Goal: Task Accomplishment & Management: Complete application form

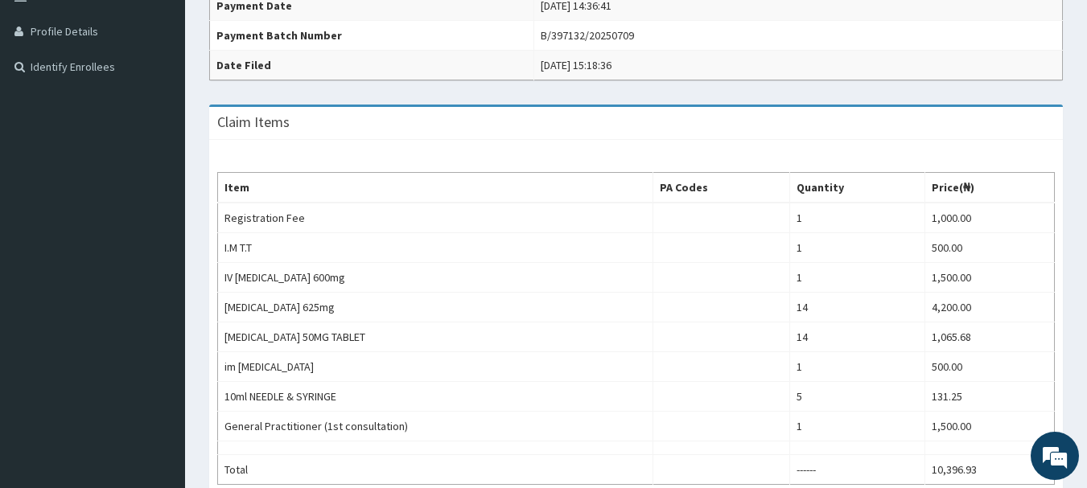
scroll to position [777, 0]
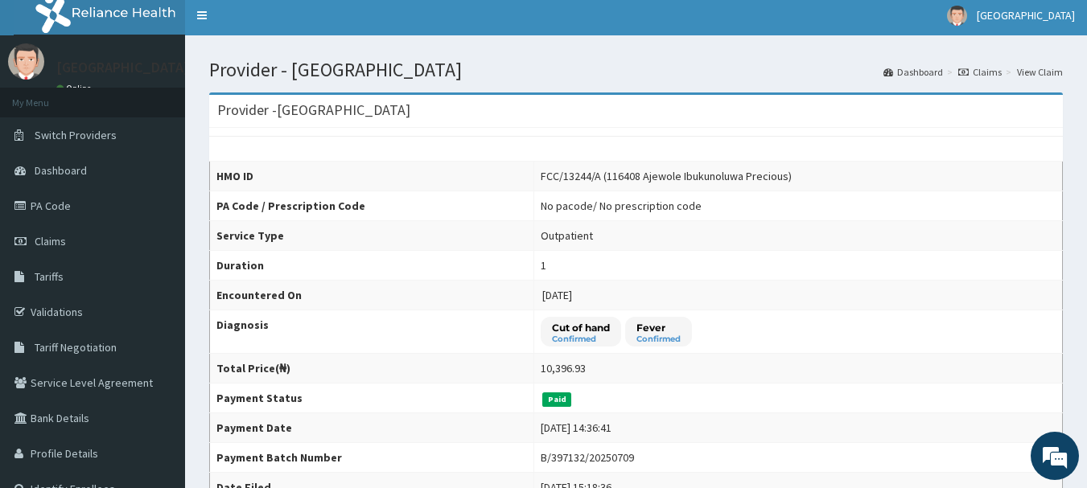
scroll to position [0, 0]
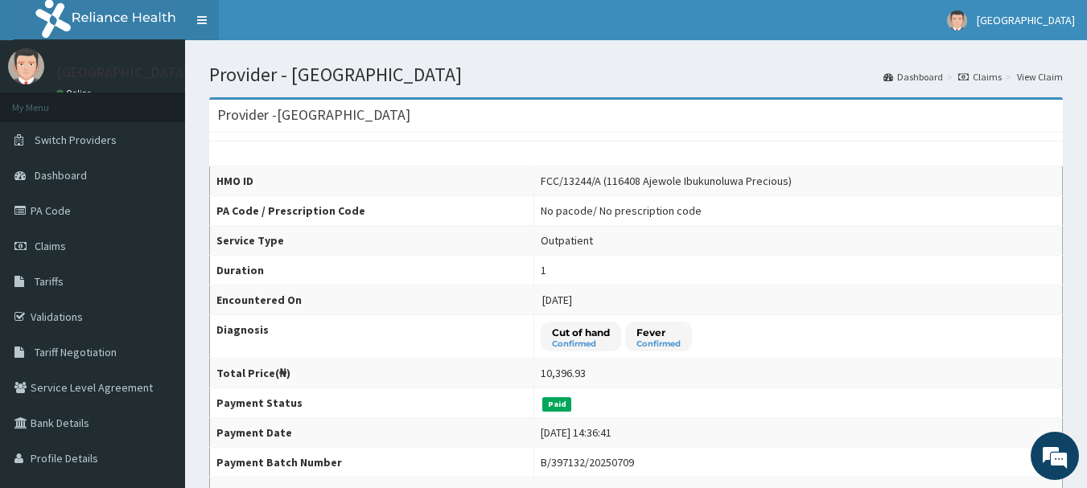
click at [197, 17] on link "Toggle navigation" at bounding box center [202, 20] width 34 height 40
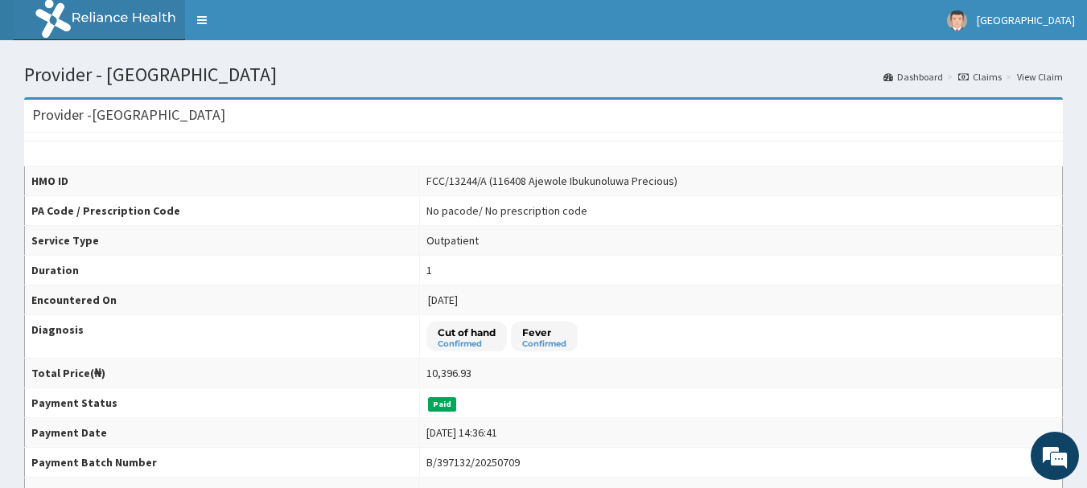
click at [5, 22] on link "R EL" at bounding box center [92, 20] width 185 height 40
click at [4, 22] on link "R EL" at bounding box center [92, 20] width 185 height 40
click at [311, 219] on th "PA Code / Prescription Code" at bounding box center [222, 211] width 395 height 30
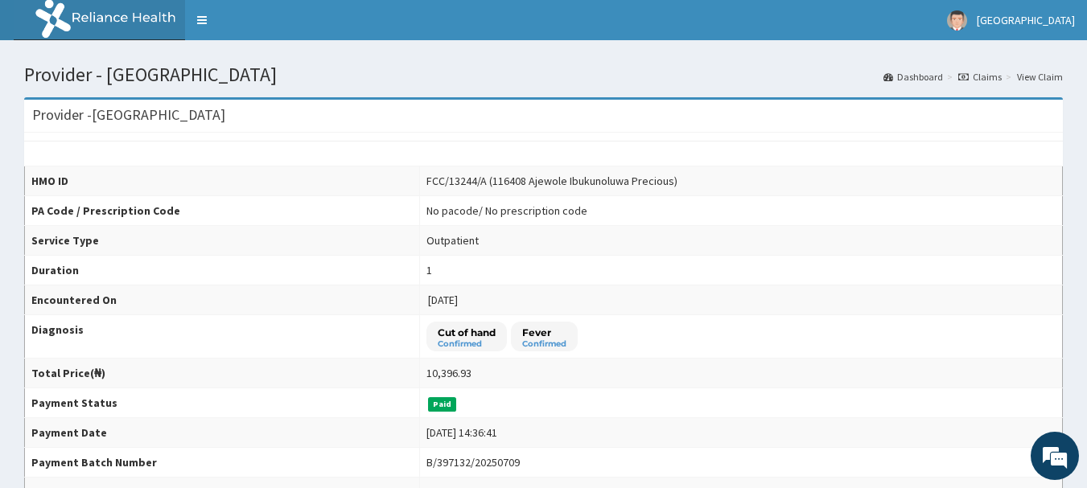
click at [311, 219] on th "PA Code / Prescription Code" at bounding box center [222, 211] width 395 height 30
click at [53, 17] on img at bounding box center [114, 20] width 200 height 40
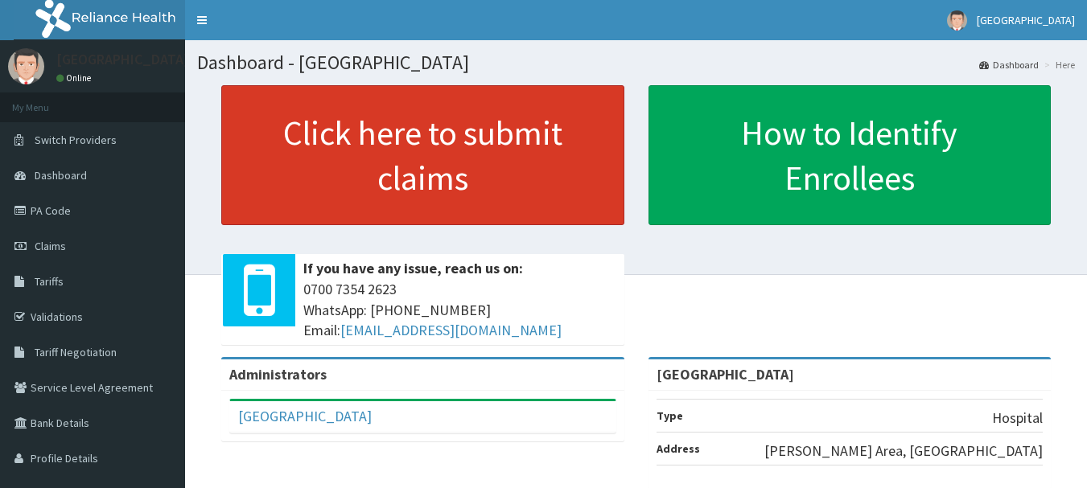
click at [410, 153] on link "Click here to submit claims" at bounding box center [422, 155] width 403 height 140
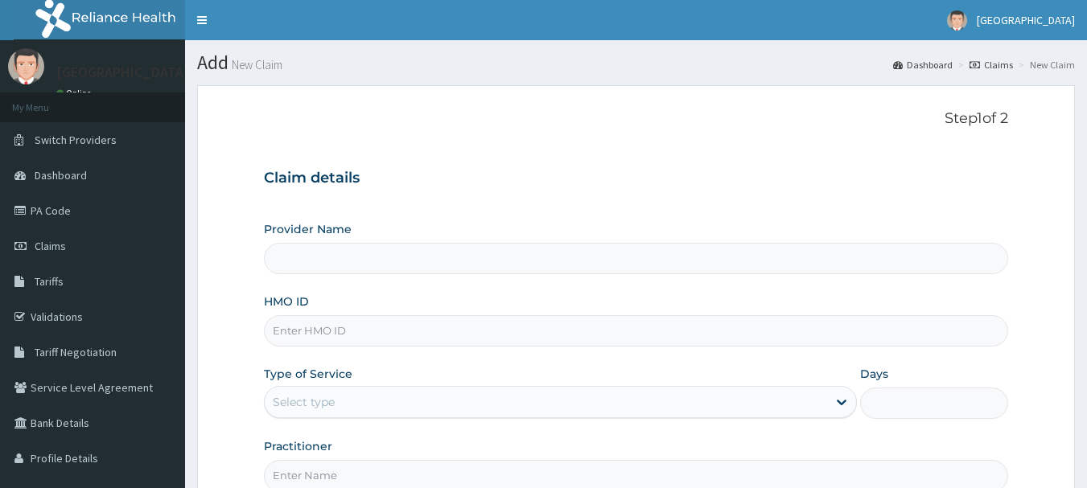
click at [325, 260] on input "Provider Name" at bounding box center [636, 258] width 745 height 31
type input "[GEOGRAPHIC_DATA]"
click at [353, 340] on input "HMO ID" at bounding box center [636, 330] width 745 height 31
type input "ENC/10021/A"
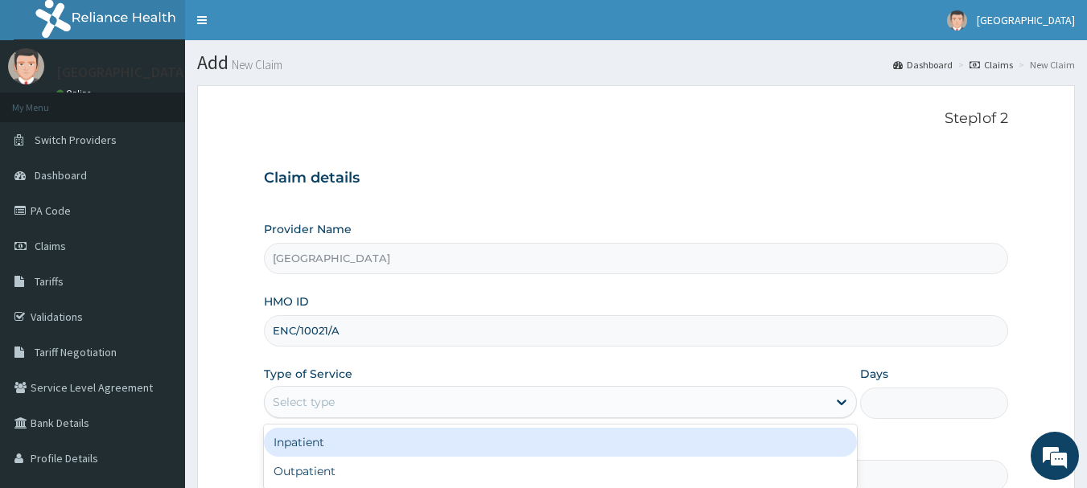
click at [298, 410] on div "Select type" at bounding box center [304, 402] width 62 height 16
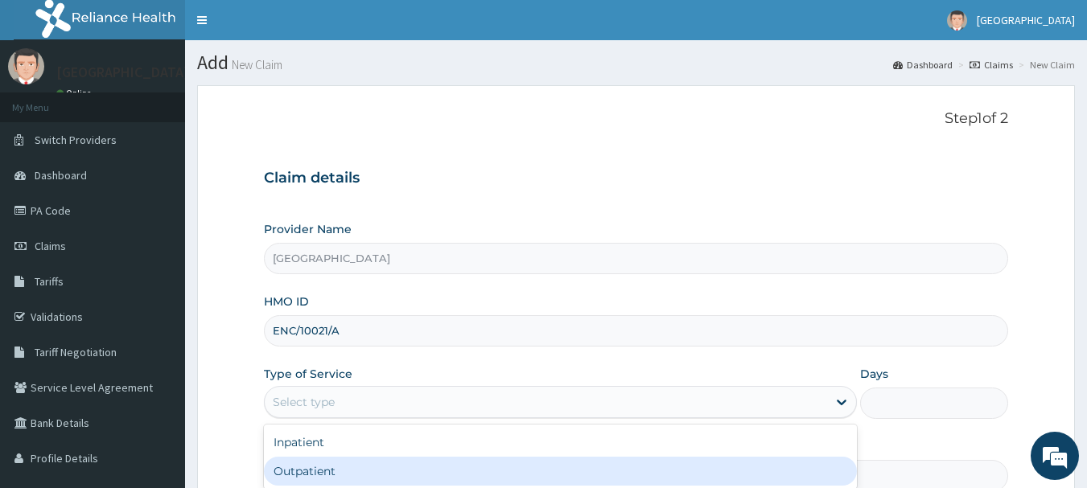
click at [345, 469] on div "Outpatient" at bounding box center [560, 471] width 593 height 29
type input "1"
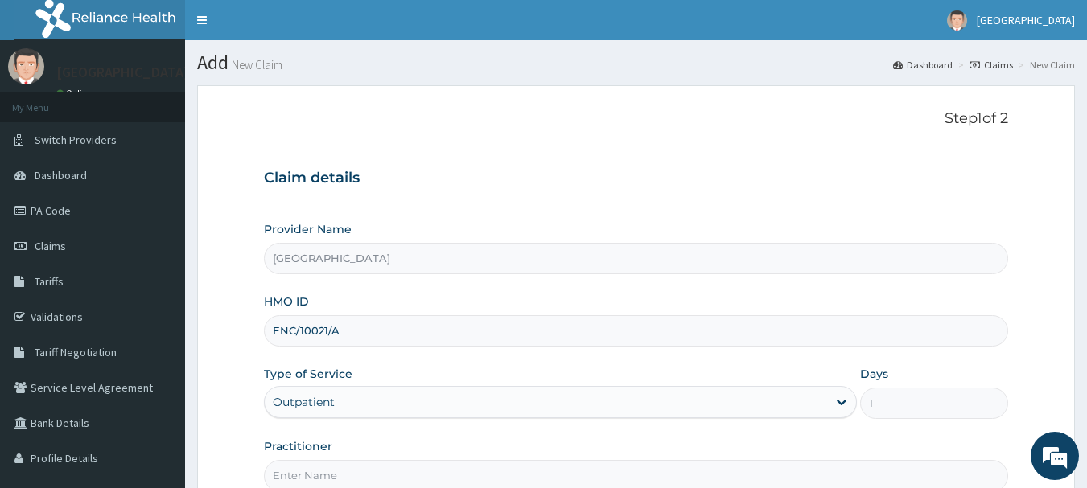
click at [401, 473] on input "Practitioner" at bounding box center [636, 475] width 745 height 31
click at [335, 478] on input "[PERSON_NAME]" at bounding box center [636, 475] width 745 height 31
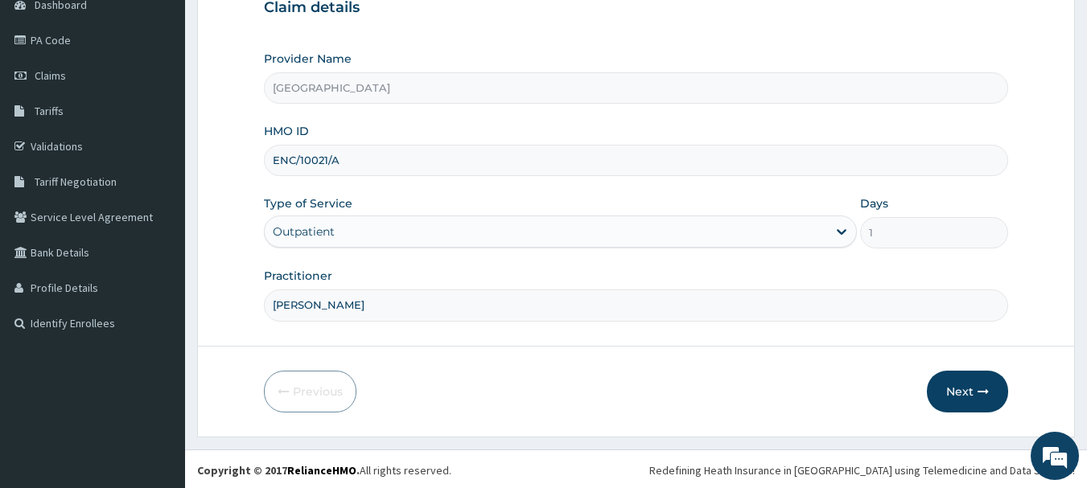
scroll to position [173, 0]
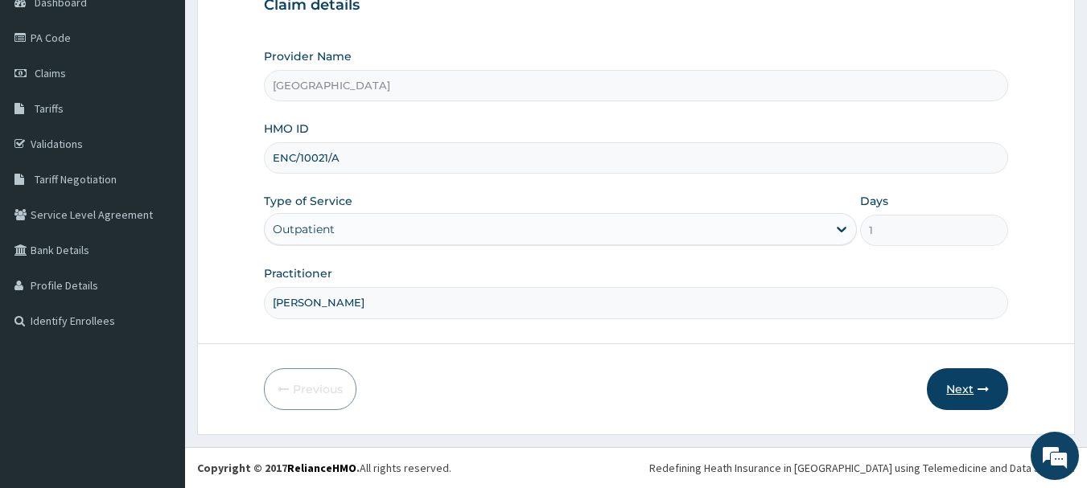
type input "[PERSON_NAME]"
click at [973, 388] on button "Next" at bounding box center [967, 389] width 81 height 42
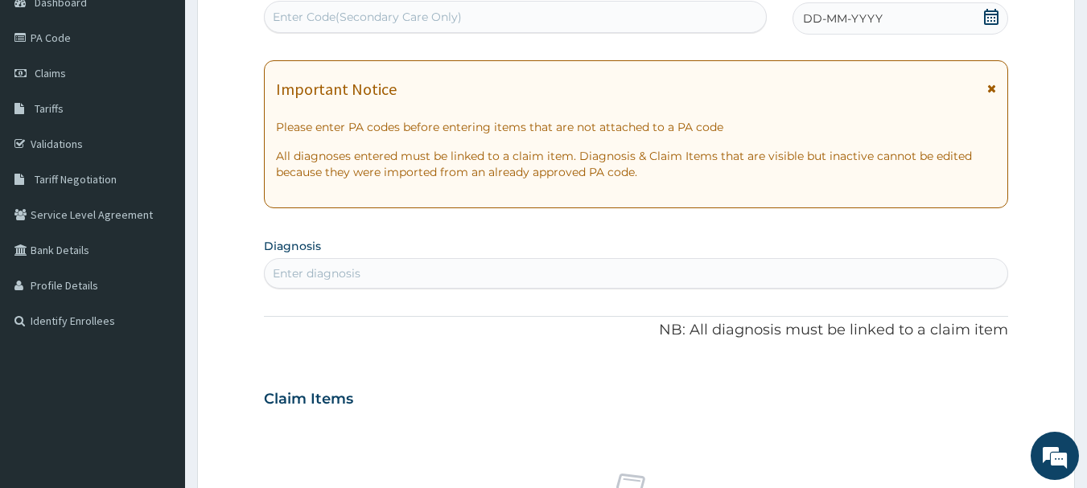
click at [996, 18] on icon at bounding box center [991, 17] width 16 height 16
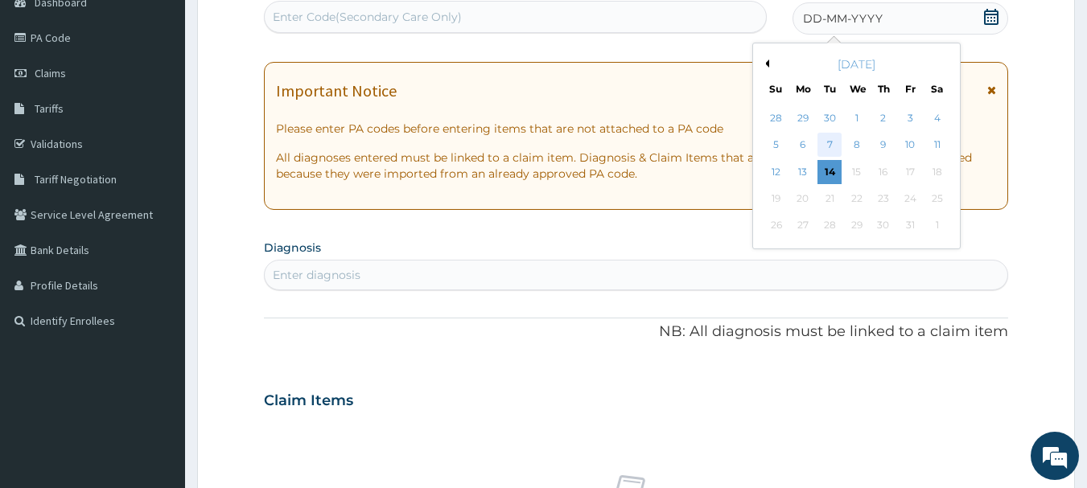
click at [832, 143] on div "7" at bounding box center [830, 146] width 24 height 24
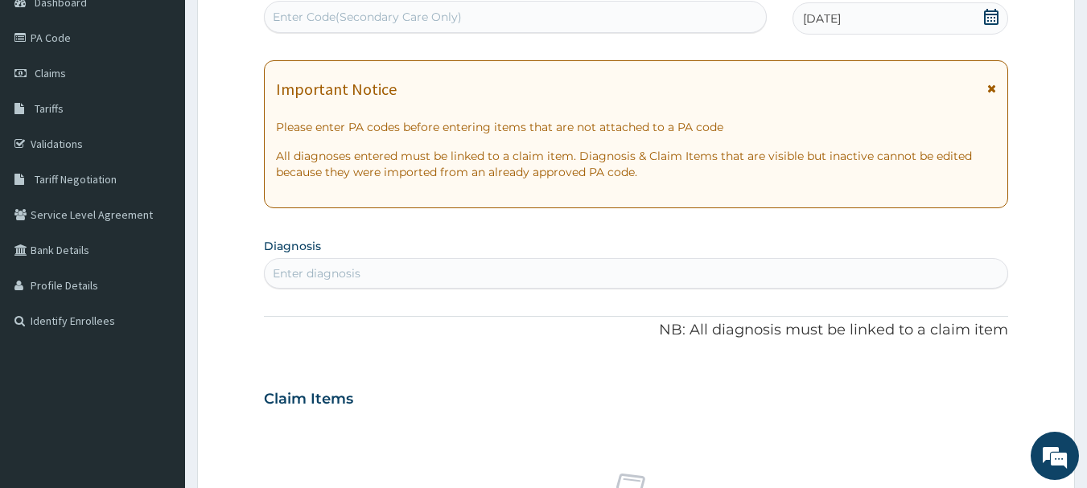
click at [357, 272] on div "Enter diagnosis" at bounding box center [317, 273] width 88 height 16
type input "MIGRAINE"
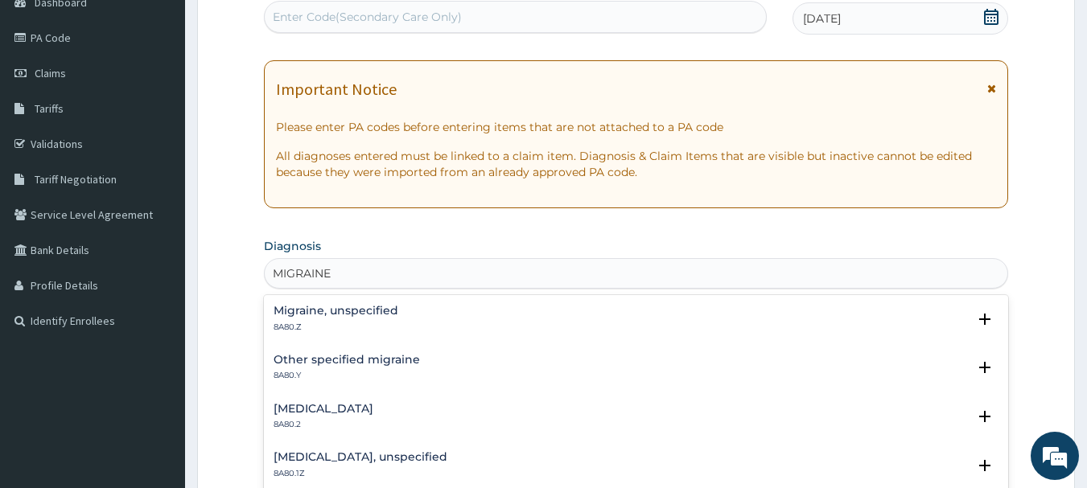
click at [335, 313] on h4 "Migraine, unspecified" at bounding box center [335, 311] width 125 height 12
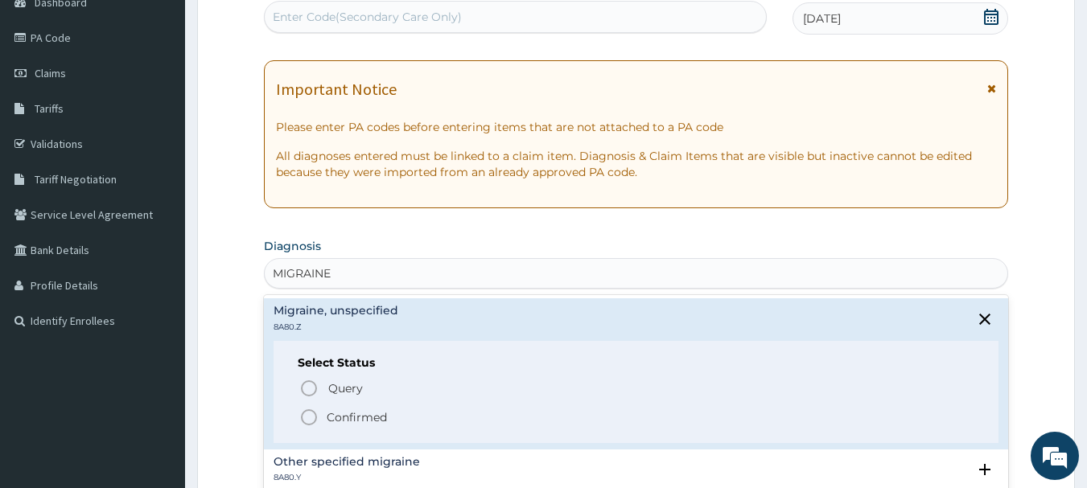
click at [308, 417] on icon "status option filled" at bounding box center [308, 417] width 19 height 19
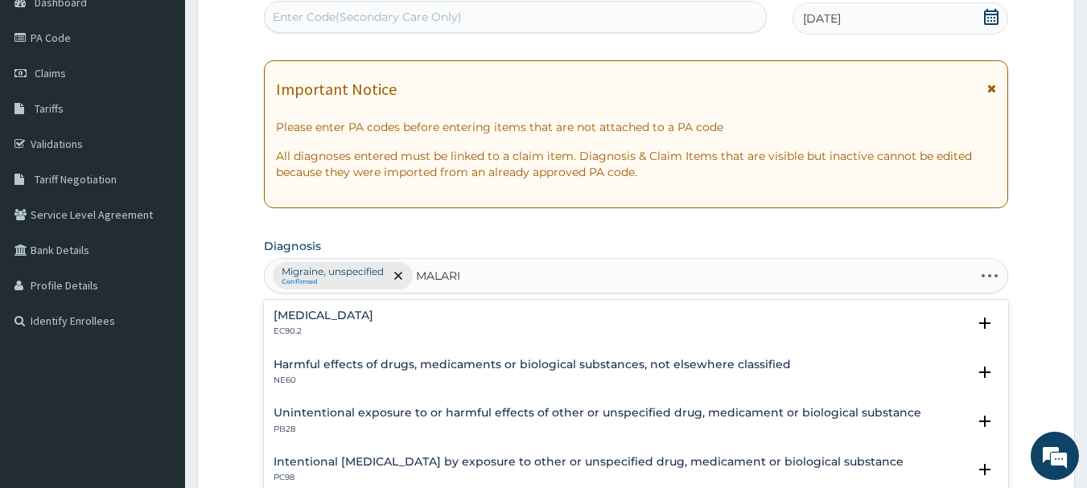
type input "[MEDICAL_DATA]"
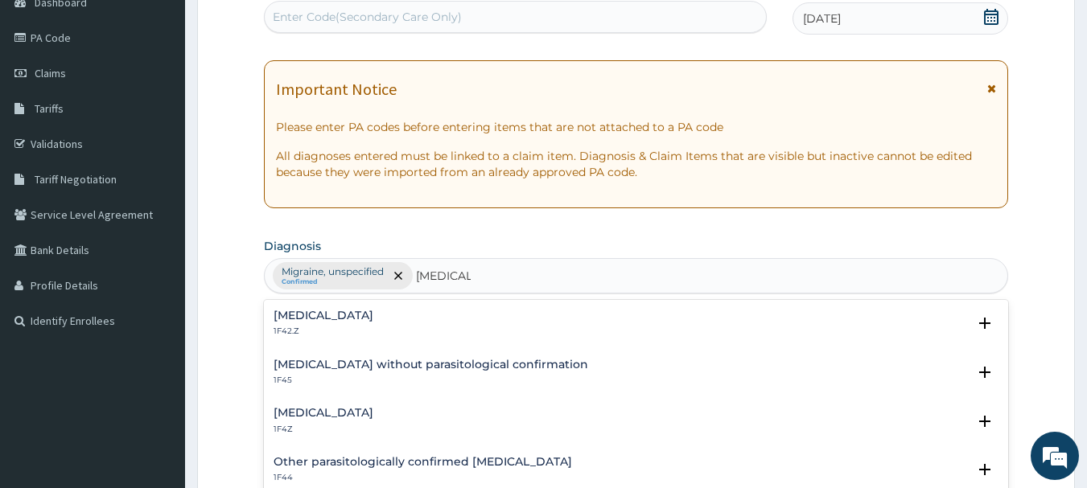
click at [292, 415] on h4 "[MEDICAL_DATA]" at bounding box center [323, 413] width 100 height 12
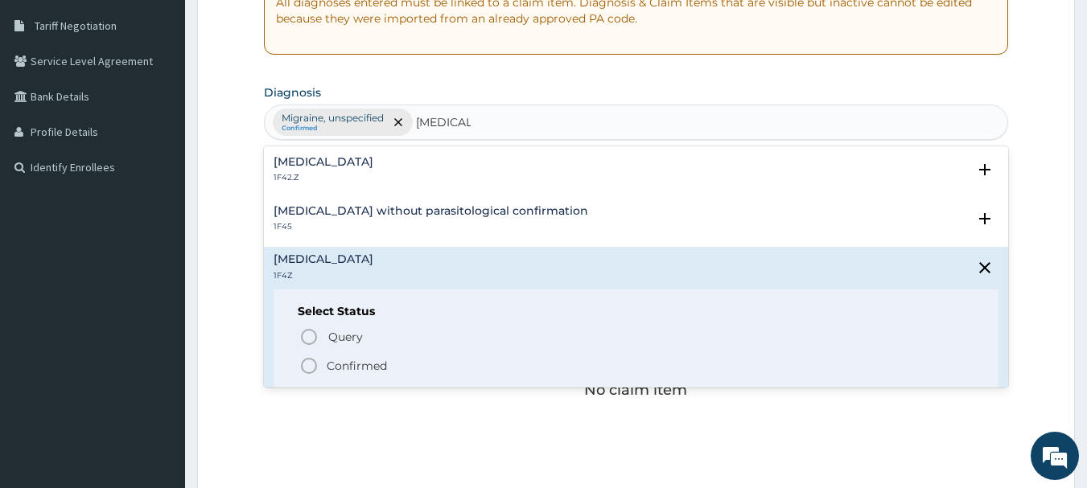
scroll to position [334, 0]
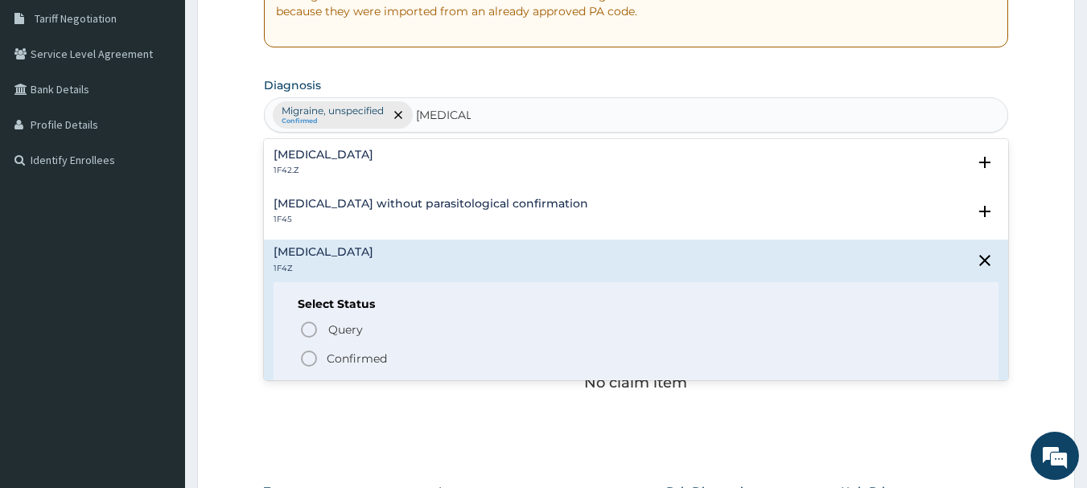
click at [303, 363] on circle "status option filled" at bounding box center [309, 358] width 14 height 14
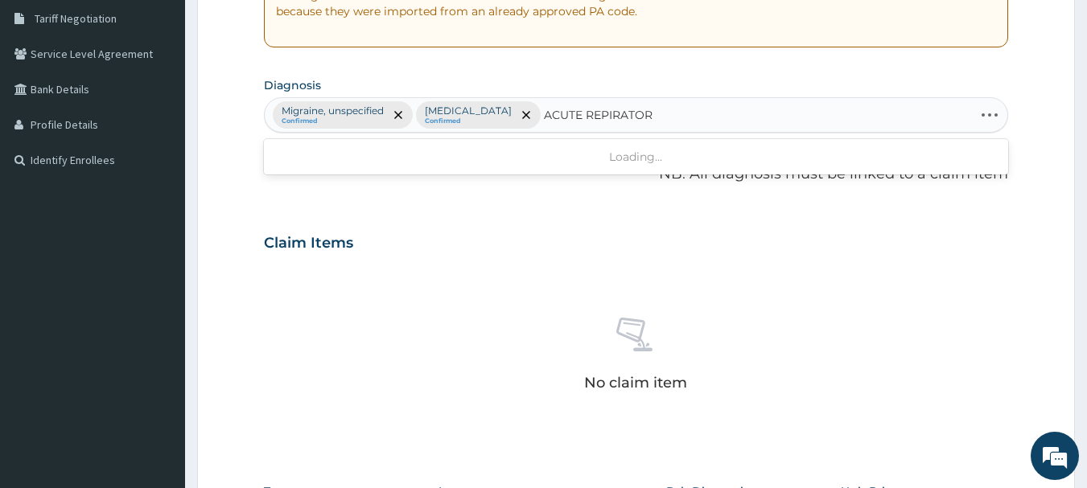
type input "ACUTE REPIRATORY"
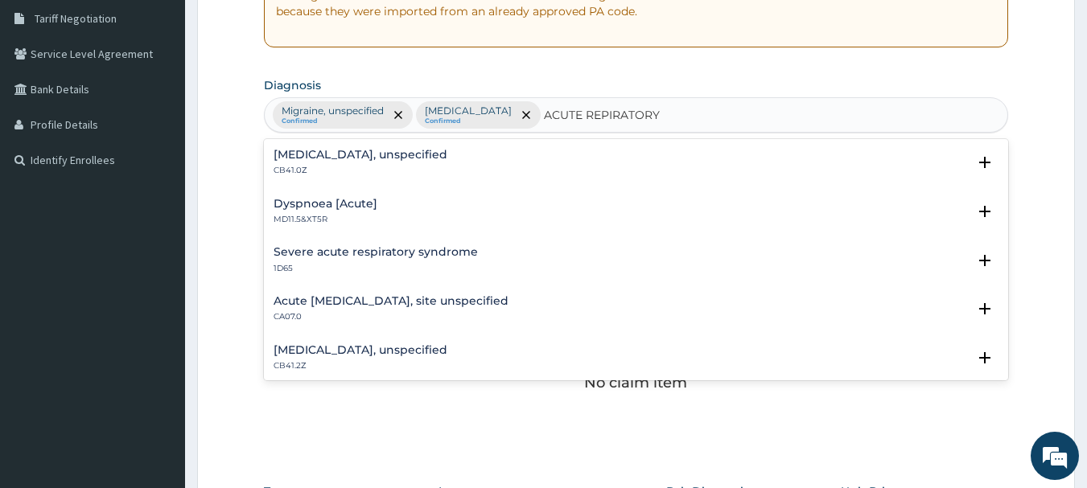
click at [297, 171] on p "CB41.0Z" at bounding box center [360, 170] width 174 height 11
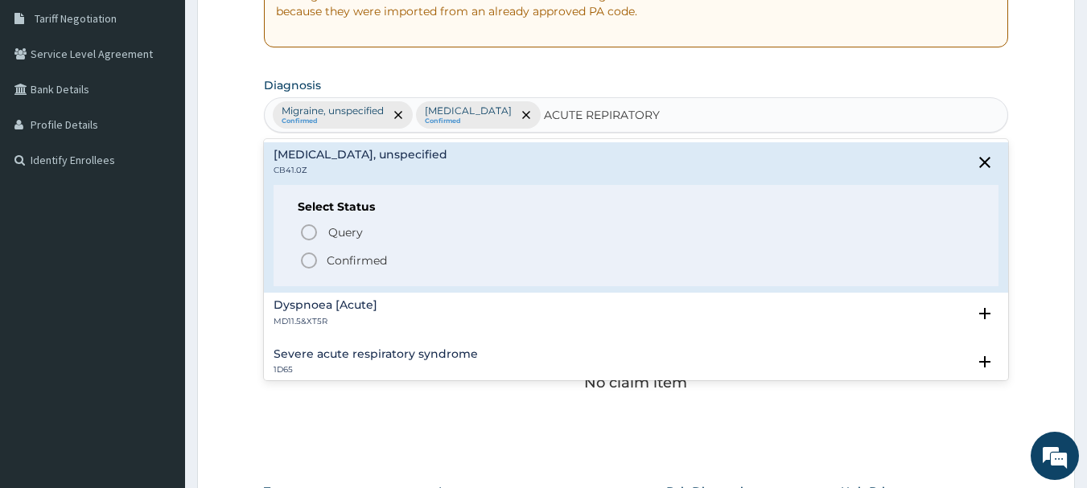
click at [308, 261] on icon "status option filled" at bounding box center [308, 260] width 19 height 19
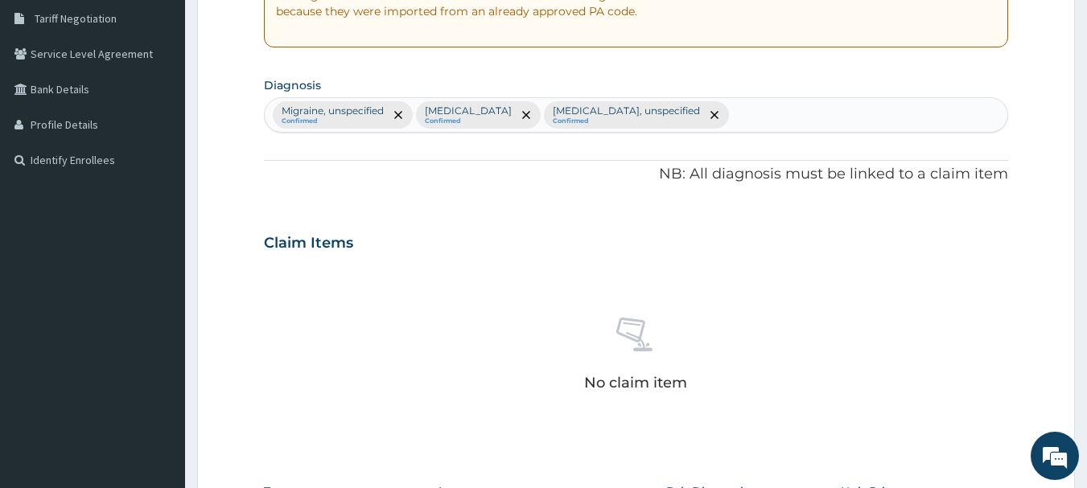
scroll to position [672, 0]
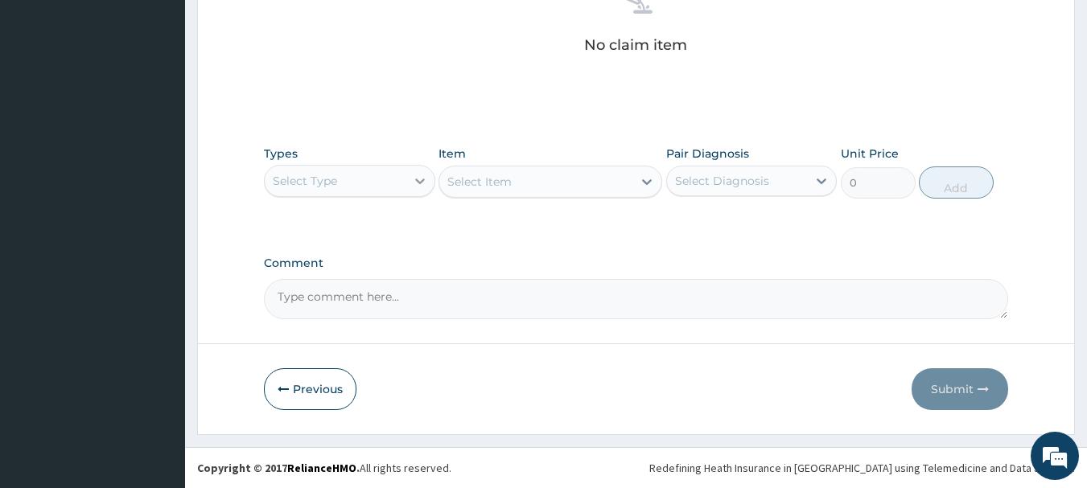
click at [425, 183] on icon at bounding box center [420, 181] width 16 height 16
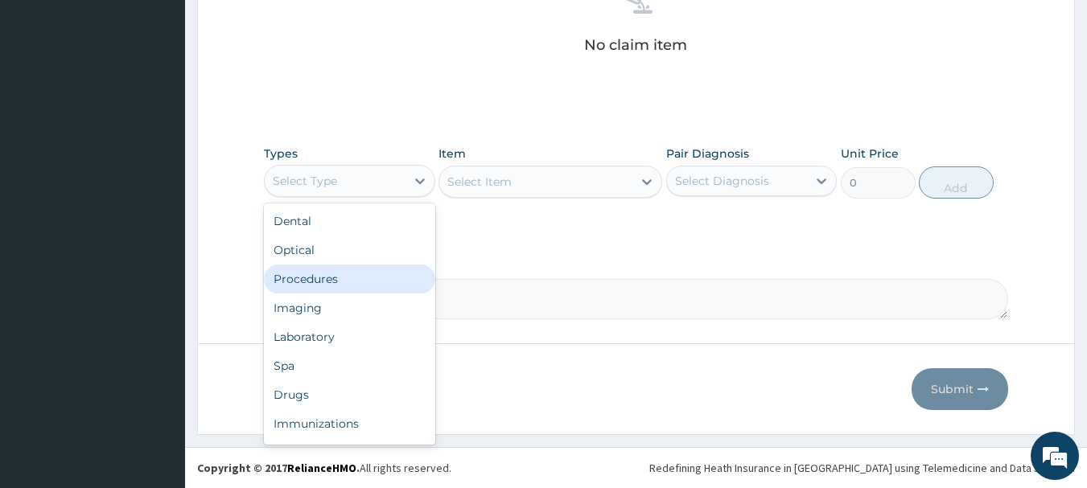
click at [340, 277] on div "Procedures" at bounding box center [349, 279] width 171 height 29
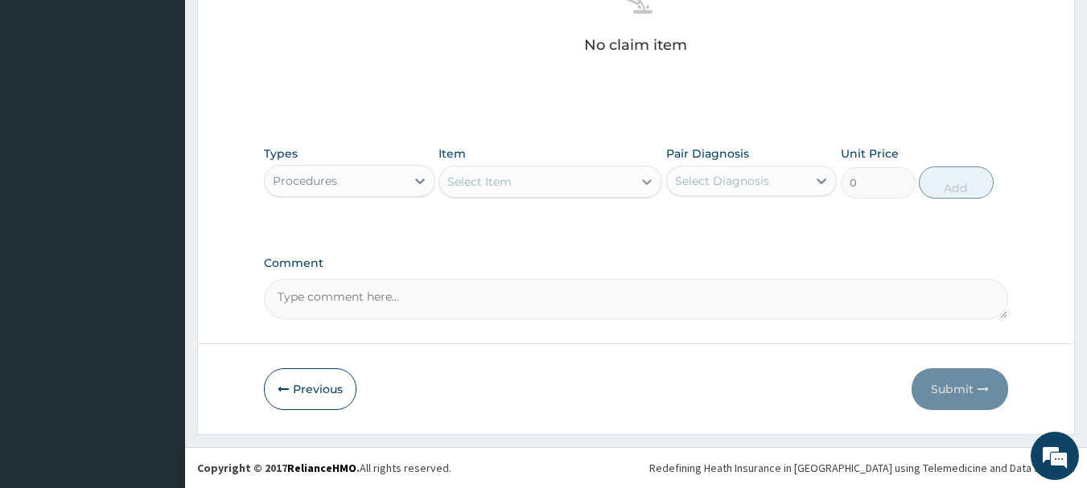
click at [650, 183] on icon at bounding box center [647, 182] width 16 height 16
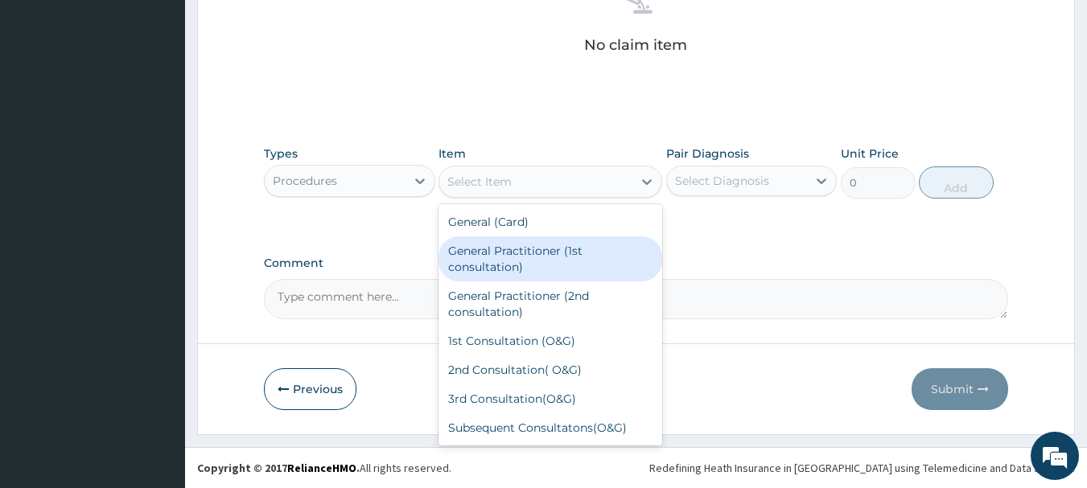
click at [632, 246] on div "General Practitioner (1st consultation)" at bounding box center [550, 258] width 224 height 45
type input "1500"
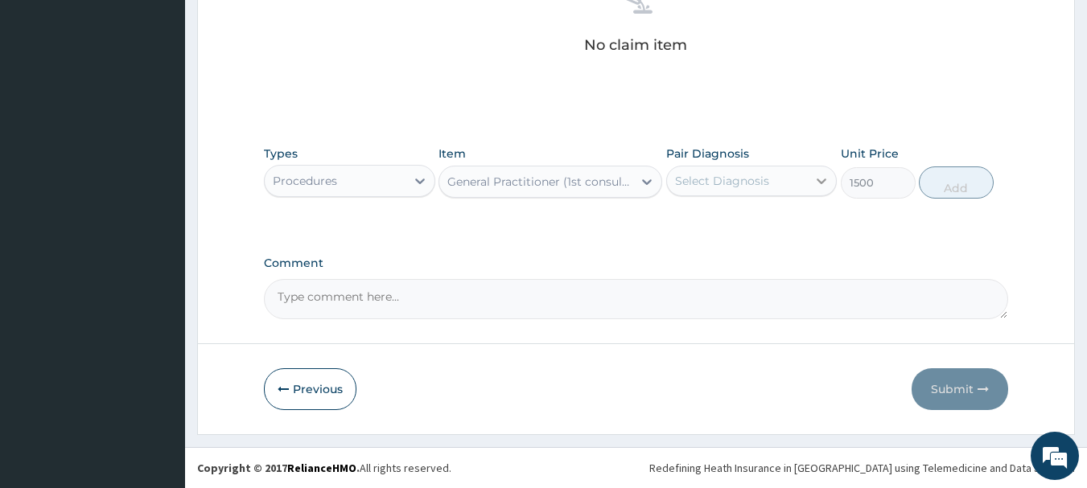
click at [821, 189] on div at bounding box center [821, 180] width 29 height 29
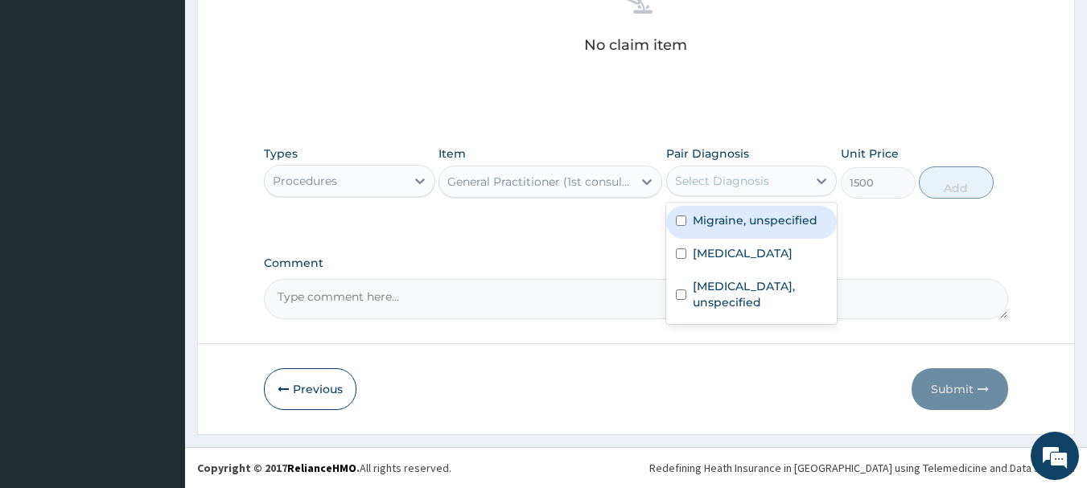
click at [684, 219] on input "checkbox" at bounding box center [681, 221] width 10 height 10
checkbox input "true"
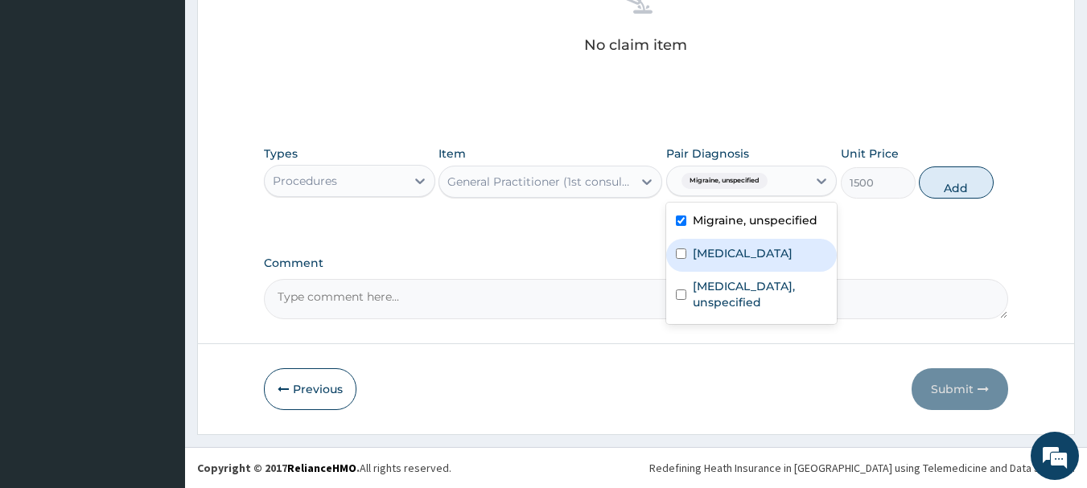
click at [682, 250] on input "checkbox" at bounding box center [681, 254] width 10 height 10
checkbox input "true"
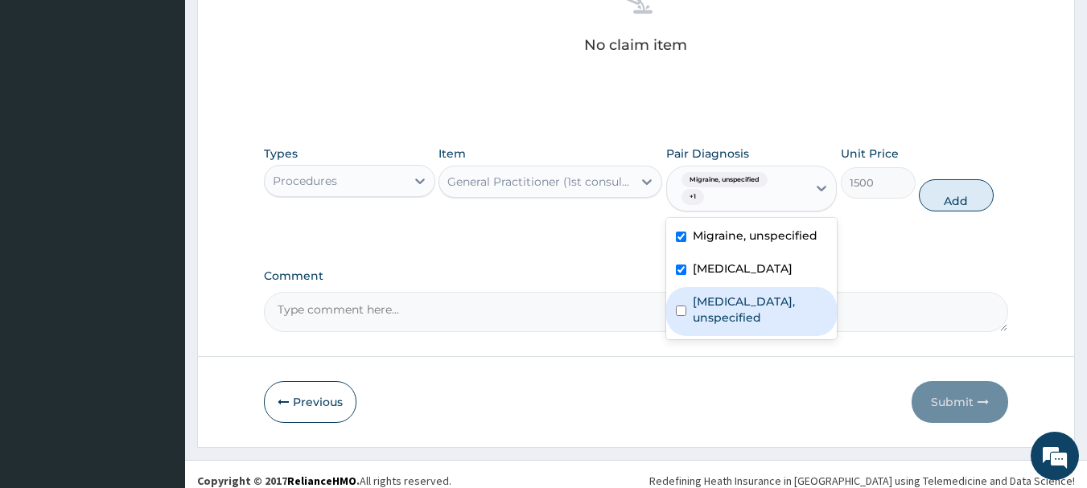
click at [677, 311] on input "checkbox" at bounding box center [681, 311] width 10 height 10
checkbox input "true"
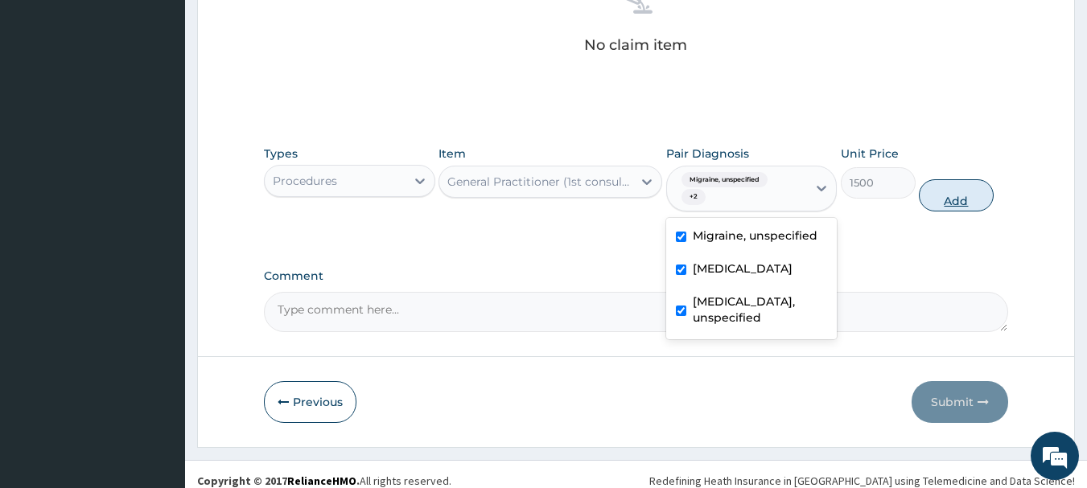
click at [976, 194] on button "Add" at bounding box center [955, 195] width 75 height 32
type input "0"
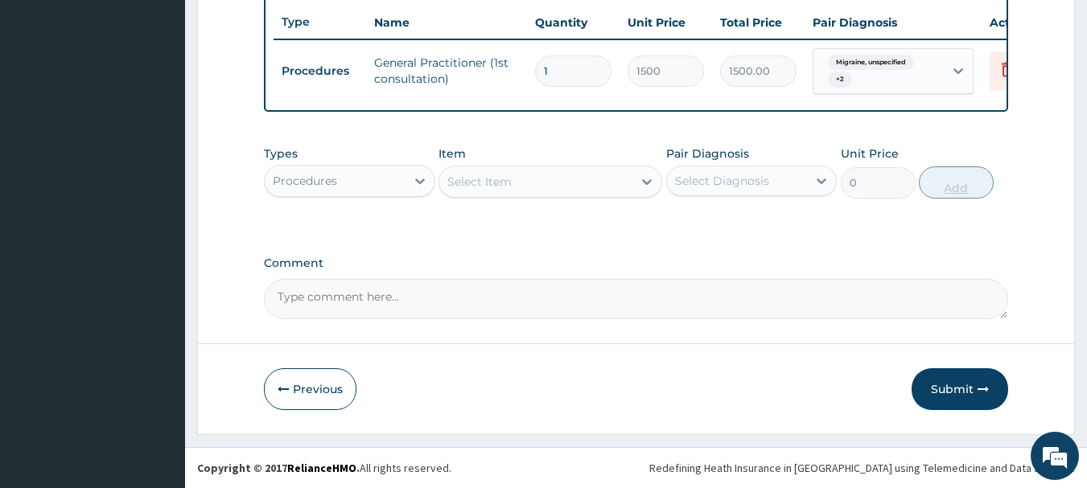
scroll to position [614, 0]
click at [421, 184] on icon at bounding box center [420, 181] width 16 height 16
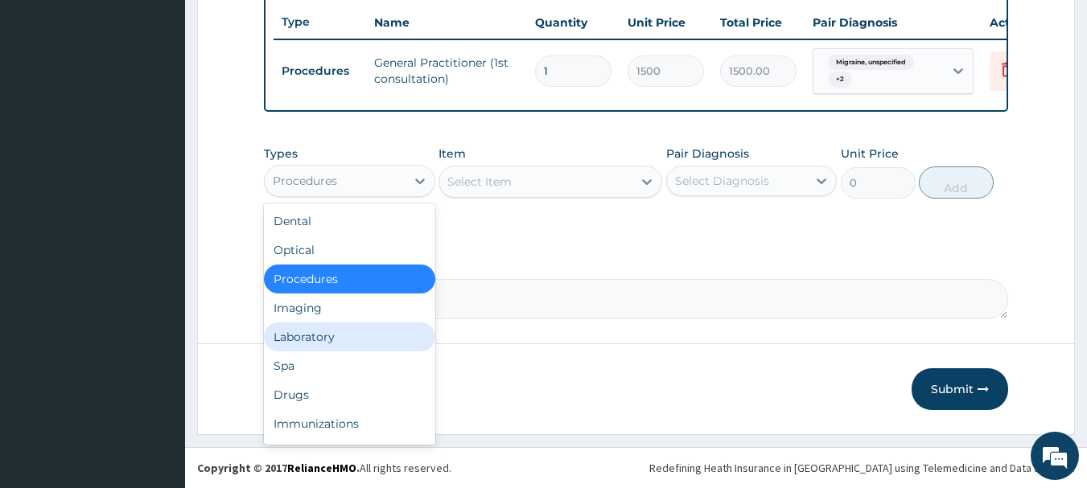
click at [314, 342] on div "Laboratory" at bounding box center [349, 337] width 171 height 29
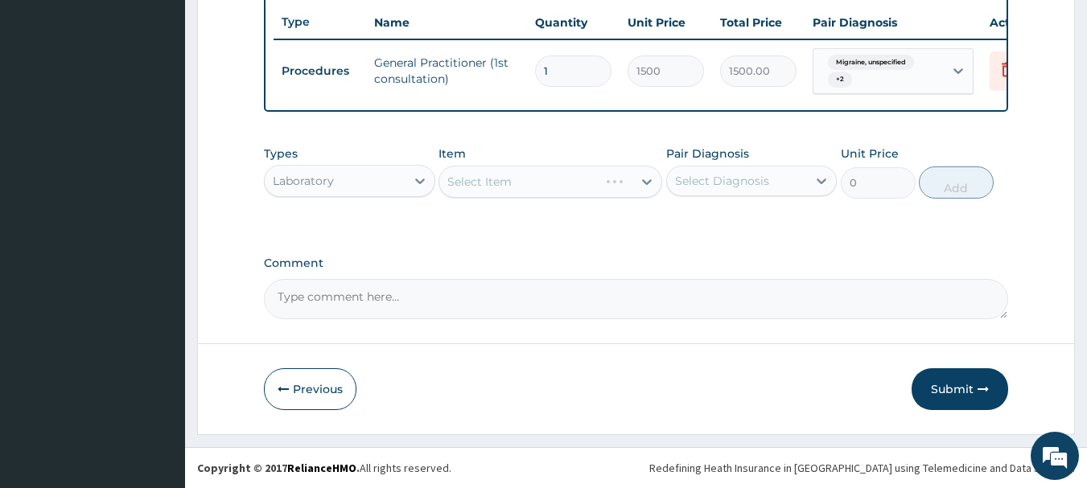
click at [647, 190] on div "Select Item" at bounding box center [550, 182] width 224 height 32
click at [647, 184] on div "Select Item" at bounding box center [550, 182] width 224 height 32
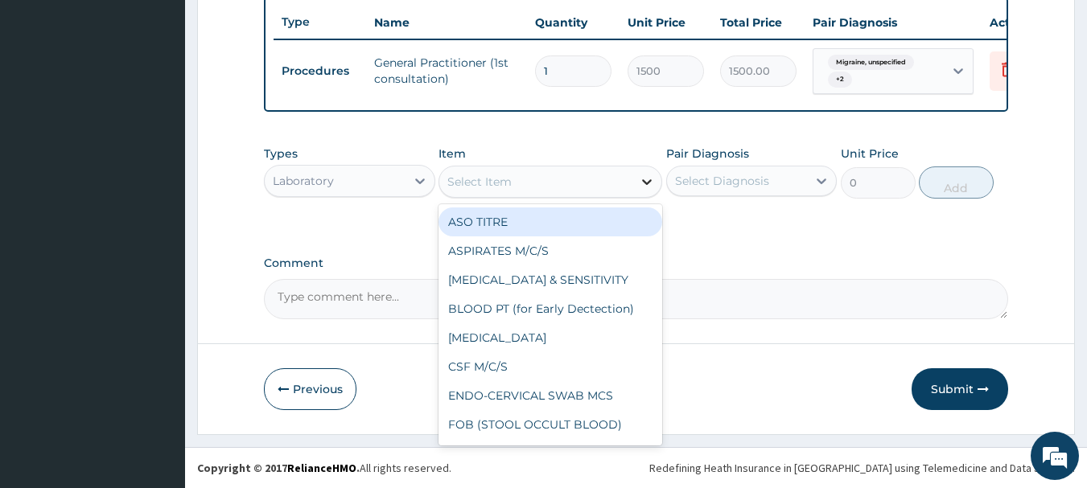
click at [647, 183] on icon at bounding box center [647, 182] width 10 height 6
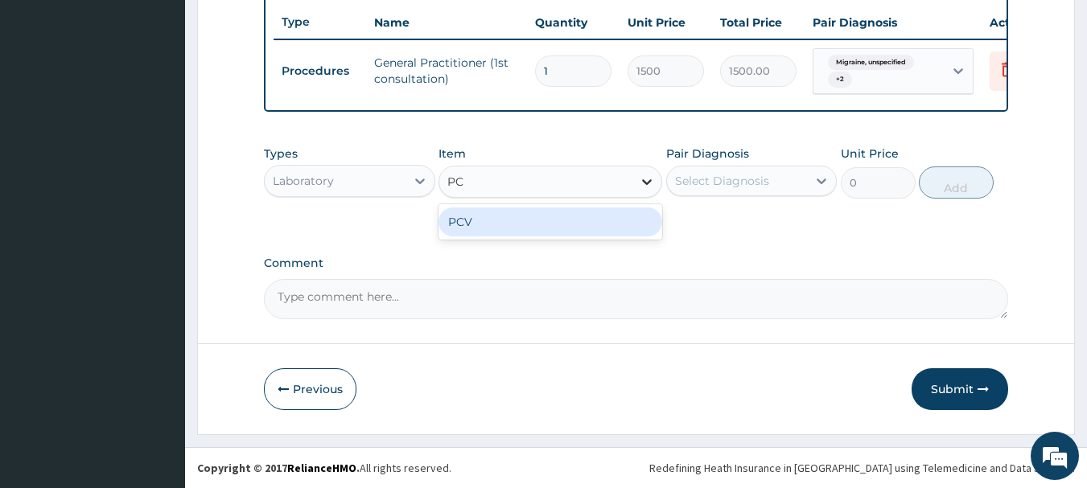
type input "PCV"
click at [574, 229] on div "PCV" at bounding box center [550, 221] width 224 height 29
type input "400"
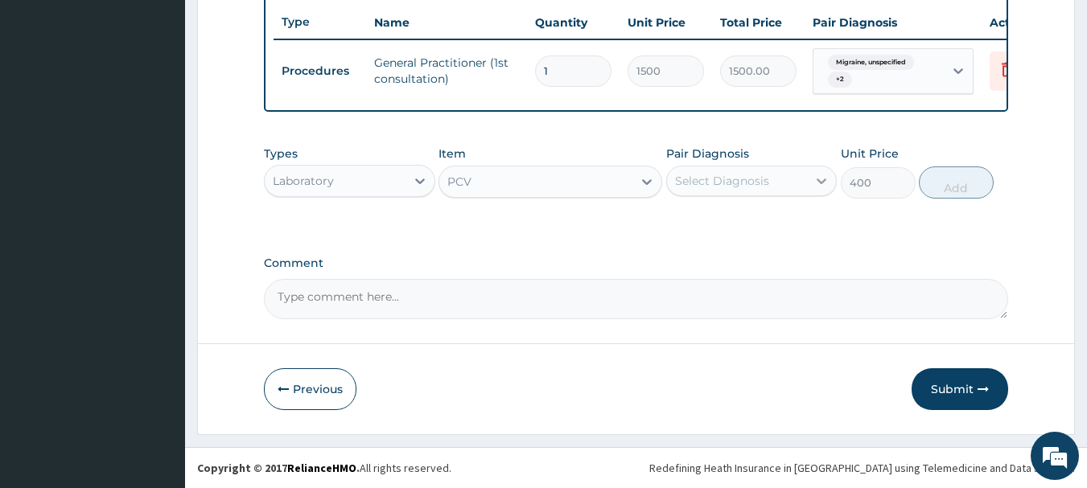
click at [816, 187] on icon at bounding box center [821, 181] width 16 height 16
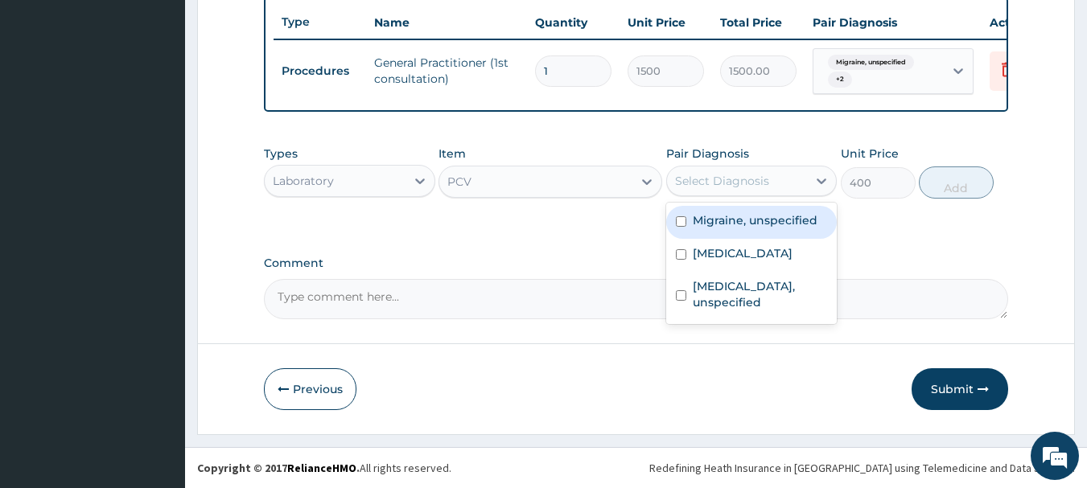
click at [673, 224] on div "Migraine, unspecified" at bounding box center [751, 222] width 171 height 33
checkbox input "true"
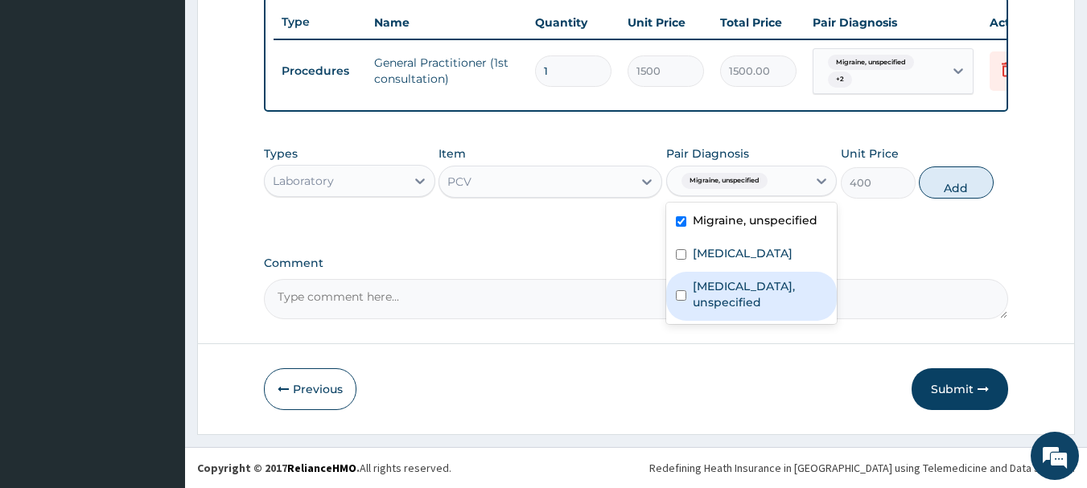
click at [682, 298] on input "checkbox" at bounding box center [681, 295] width 10 height 10
checkbox input "true"
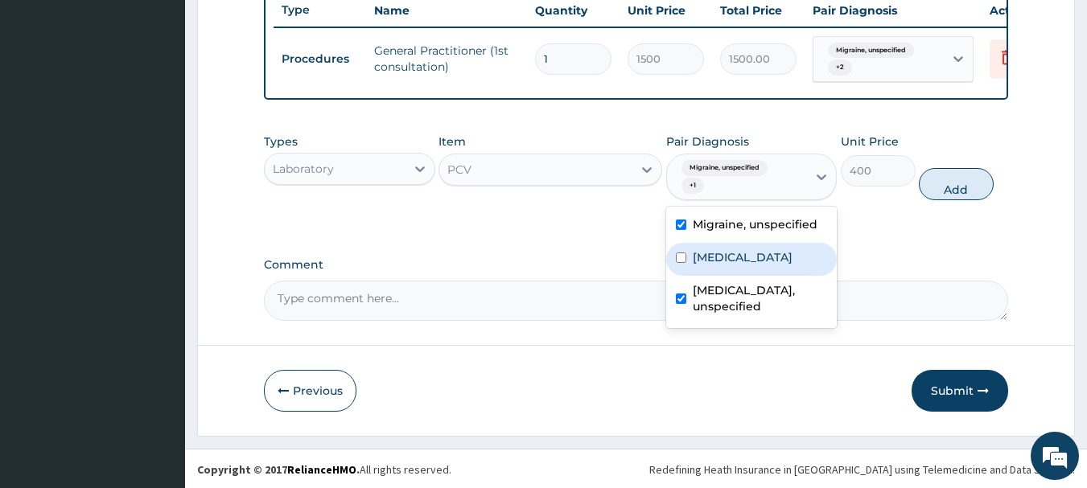
click at [690, 269] on div "[MEDICAL_DATA]" at bounding box center [751, 259] width 171 height 33
checkbox input "true"
click at [945, 198] on button "Add" at bounding box center [955, 184] width 75 height 32
type input "0"
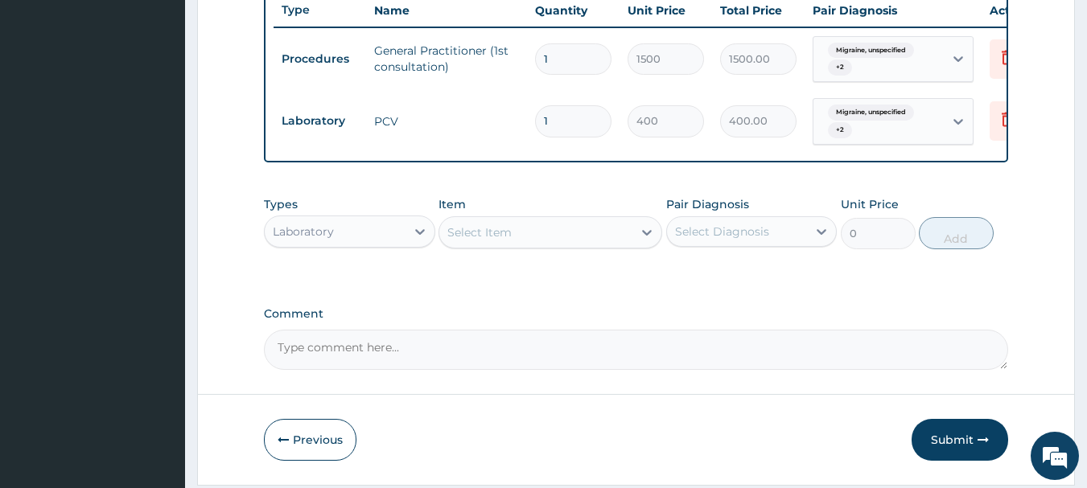
click at [524, 245] on div "Select Item" at bounding box center [535, 233] width 193 height 26
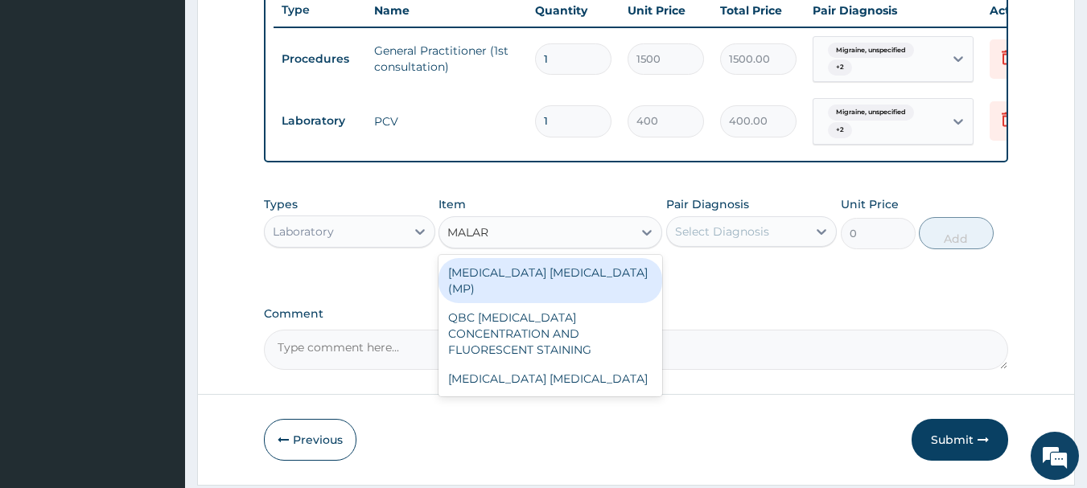
type input "MALARI"
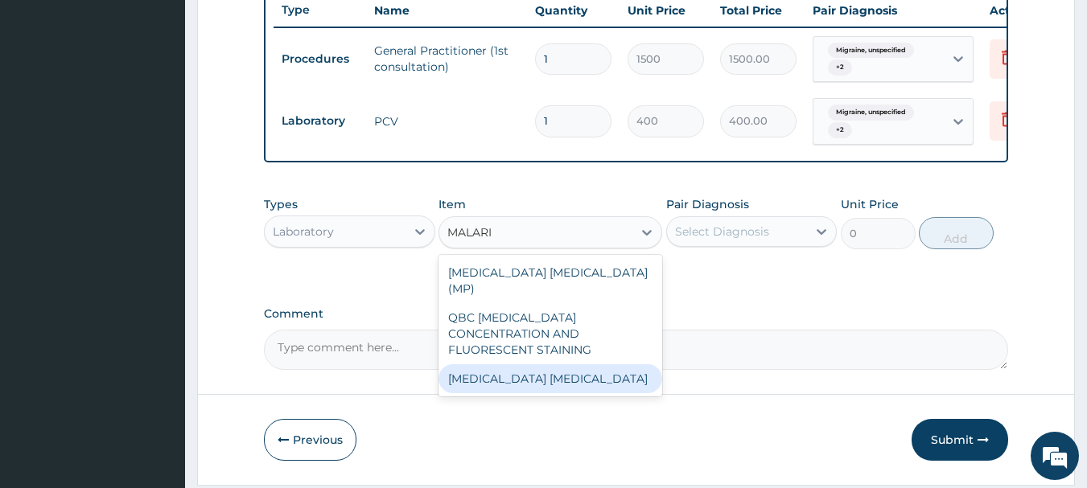
click at [513, 364] on div "[MEDICAL_DATA] [MEDICAL_DATA]" at bounding box center [550, 378] width 224 height 29
type input "1000"
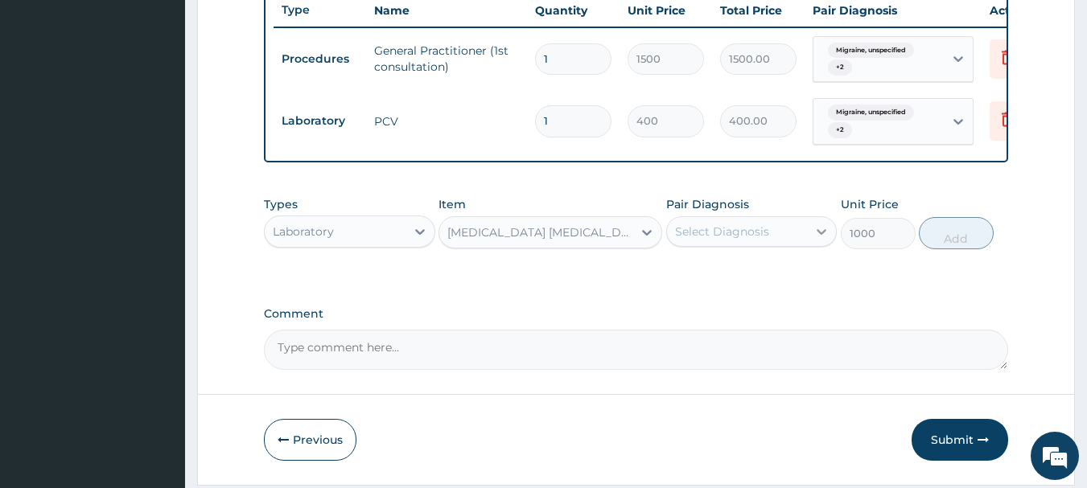
click at [824, 235] on icon at bounding box center [822, 232] width 10 height 6
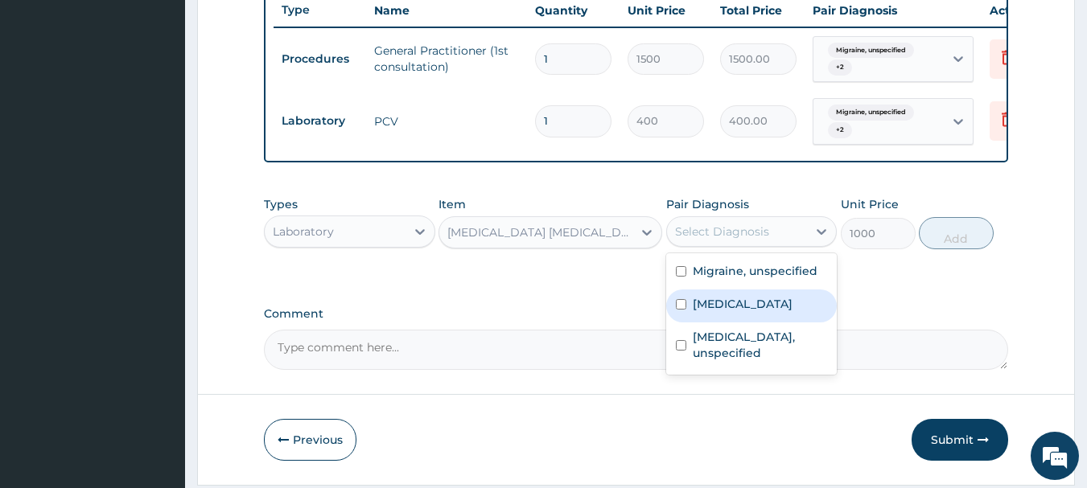
click at [758, 310] on label "[MEDICAL_DATA]" at bounding box center [742, 304] width 100 height 16
checkbox input "true"
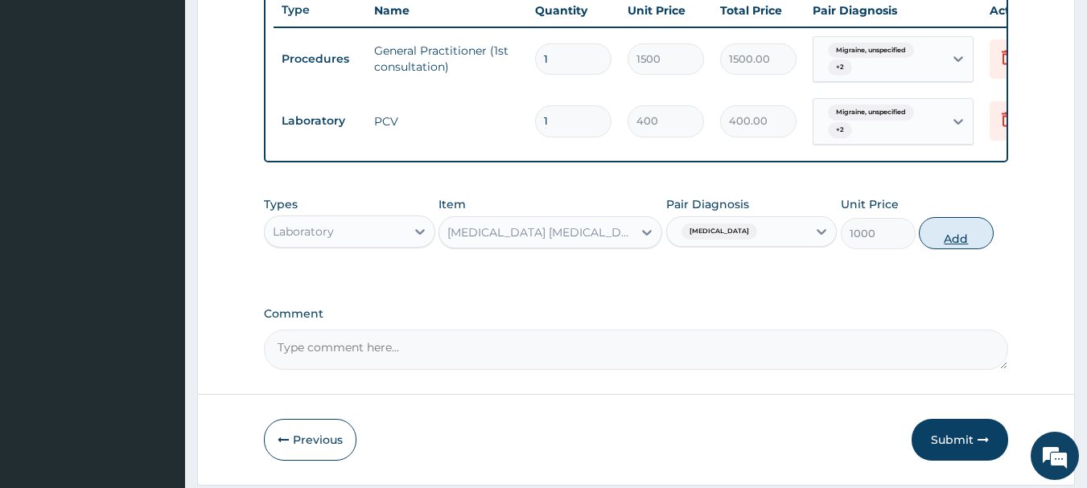
click at [943, 248] on button "Add" at bounding box center [955, 233] width 75 height 32
type input "0"
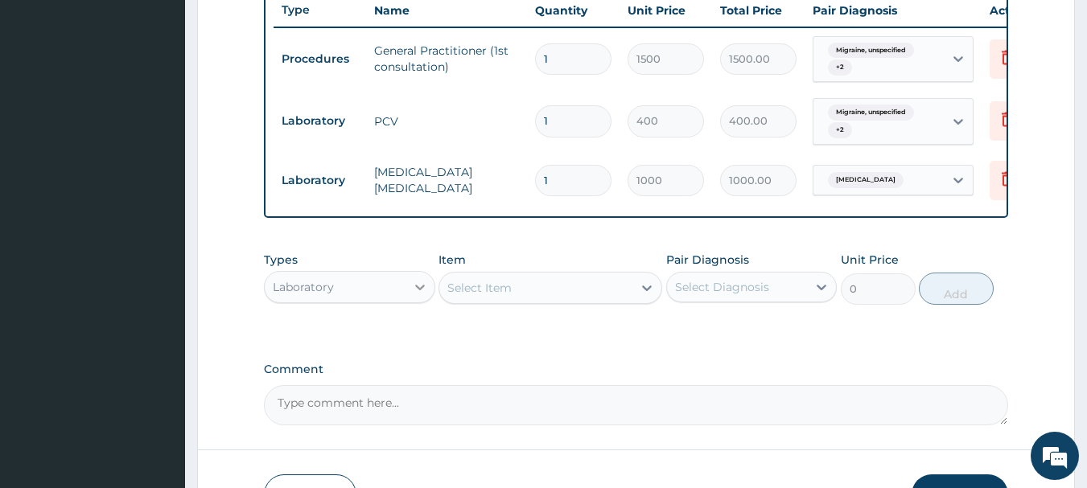
click at [426, 294] on icon at bounding box center [420, 287] width 16 height 16
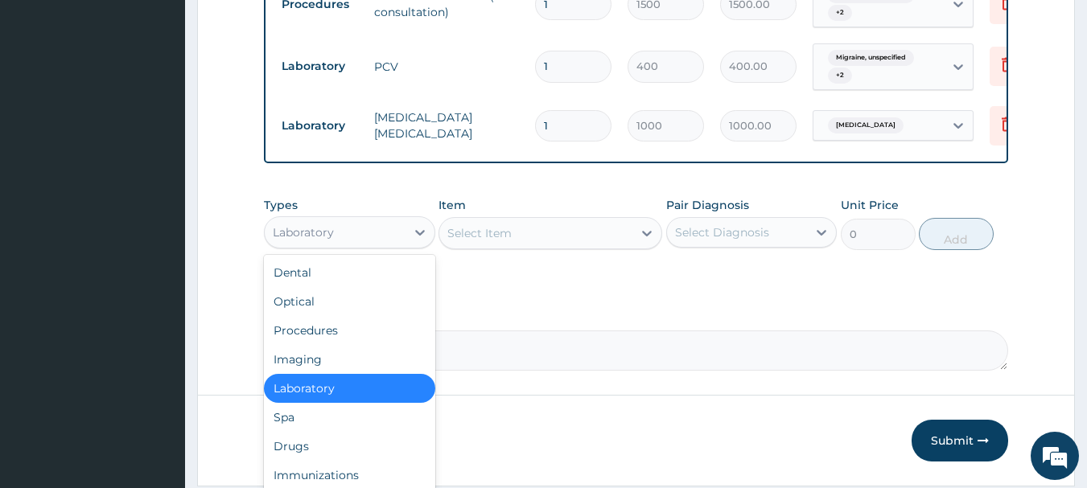
scroll to position [678, 0]
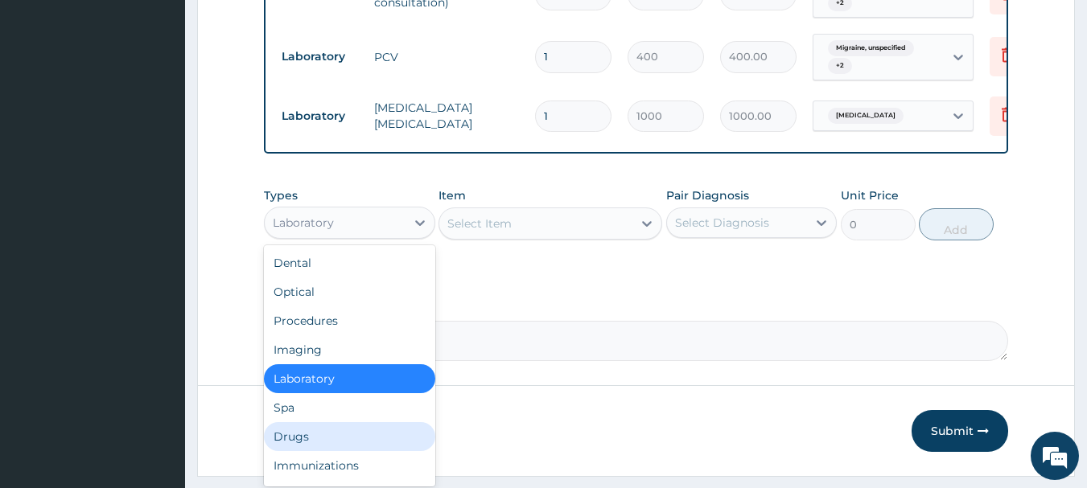
click at [285, 451] on div "Drugs" at bounding box center [349, 436] width 171 height 29
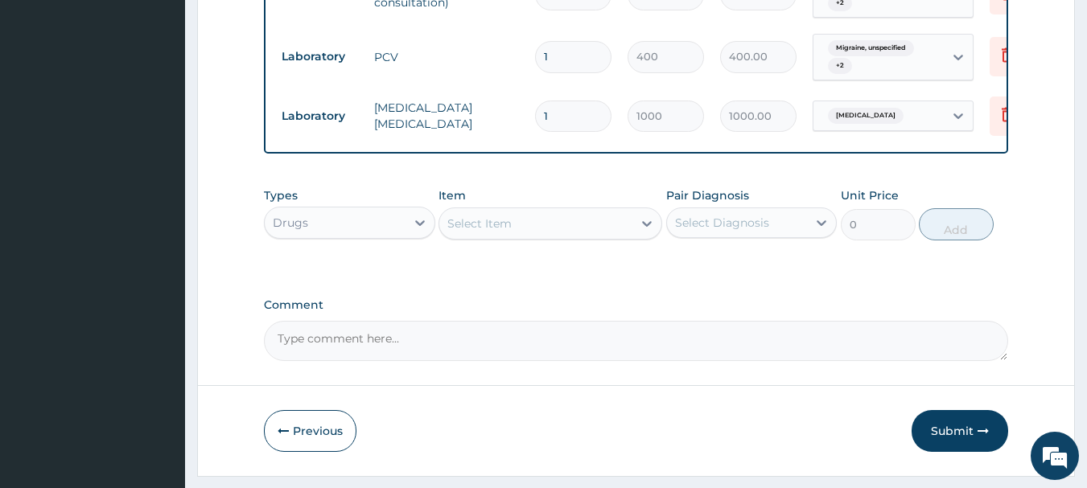
click at [646, 227] on icon at bounding box center [647, 224] width 10 height 6
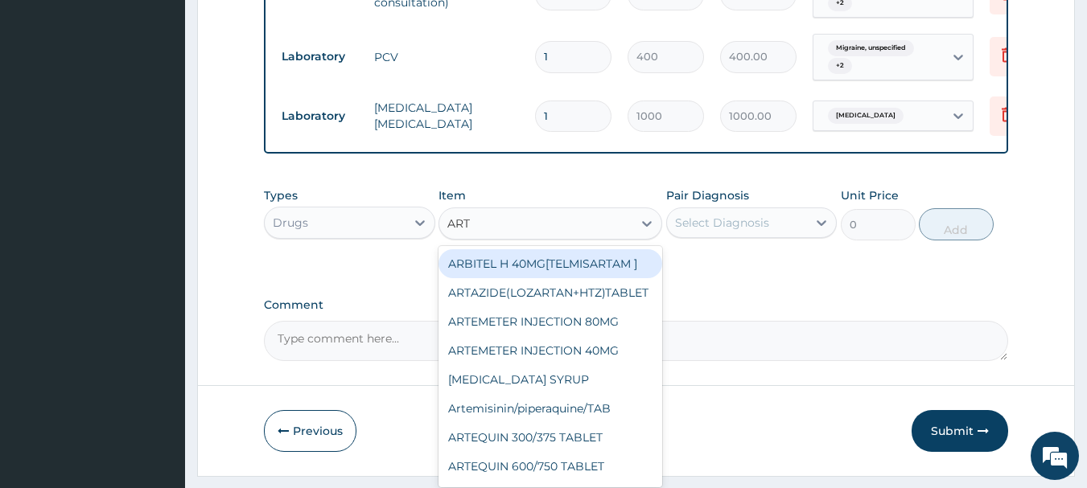
type input "ARTE"
click at [569, 276] on div "ARTEMETER INJECTION 80MG" at bounding box center [550, 263] width 224 height 29
type input "210"
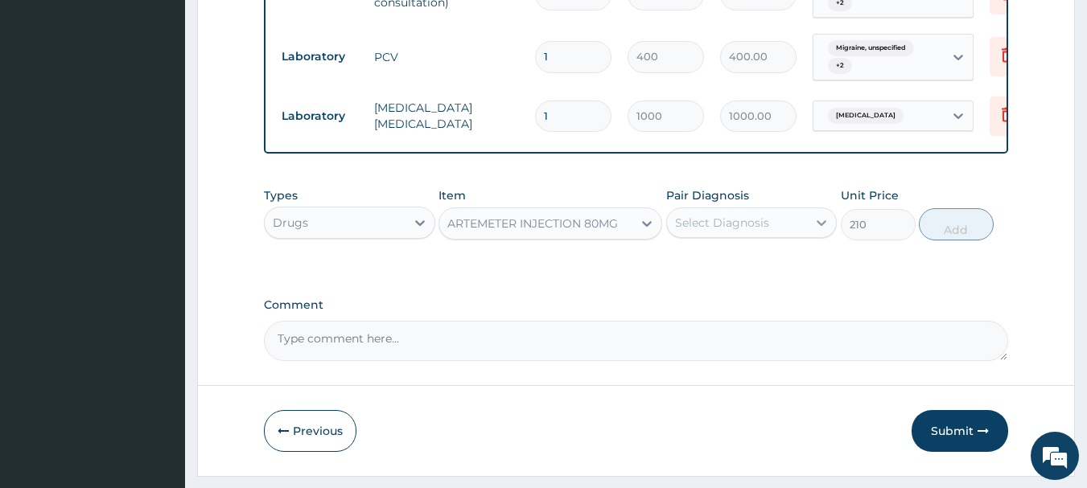
click at [824, 226] on icon at bounding box center [822, 223] width 10 height 6
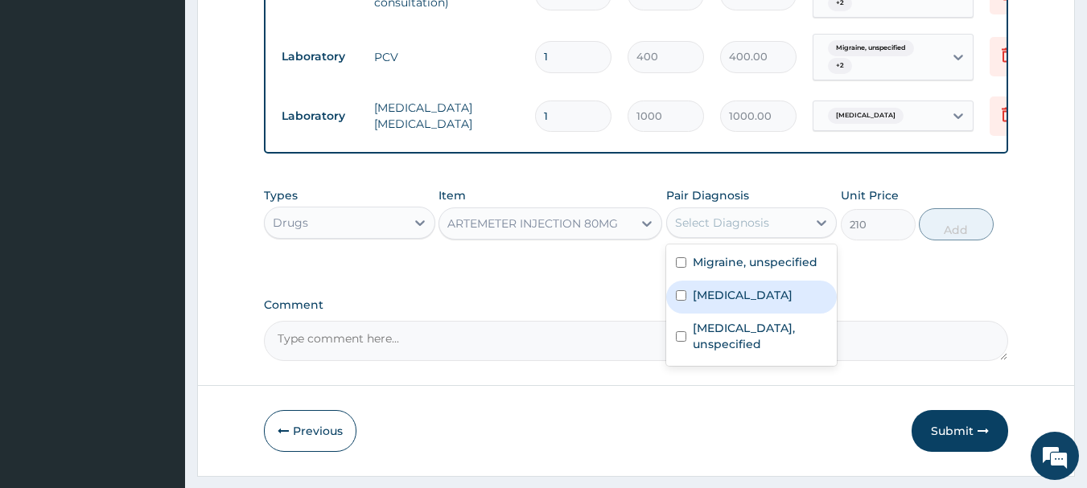
click at [702, 301] on label "[MEDICAL_DATA]" at bounding box center [742, 295] width 100 height 16
checkbox input "true"
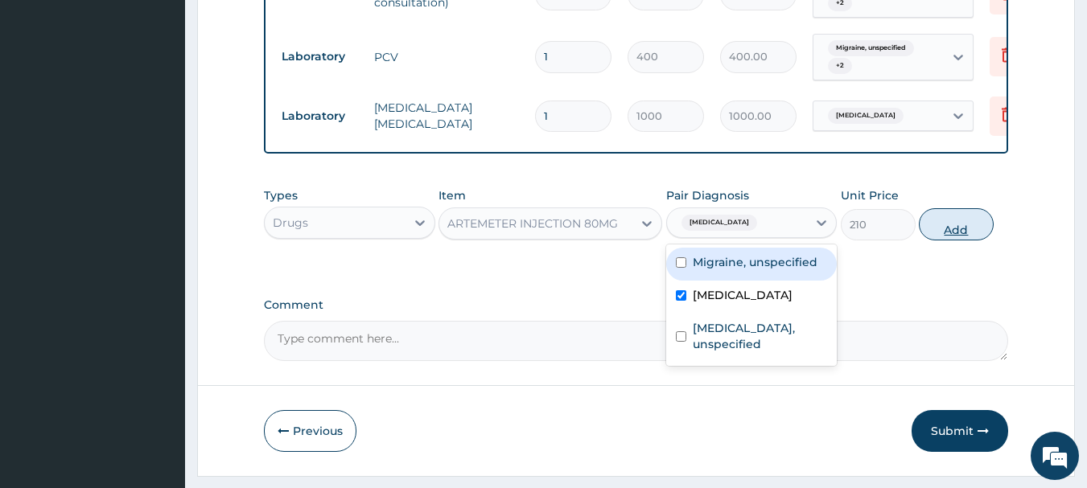
click at [944, 233] on button "Add" at bounding box center [955, 224] width 75 height 32
type input "0"
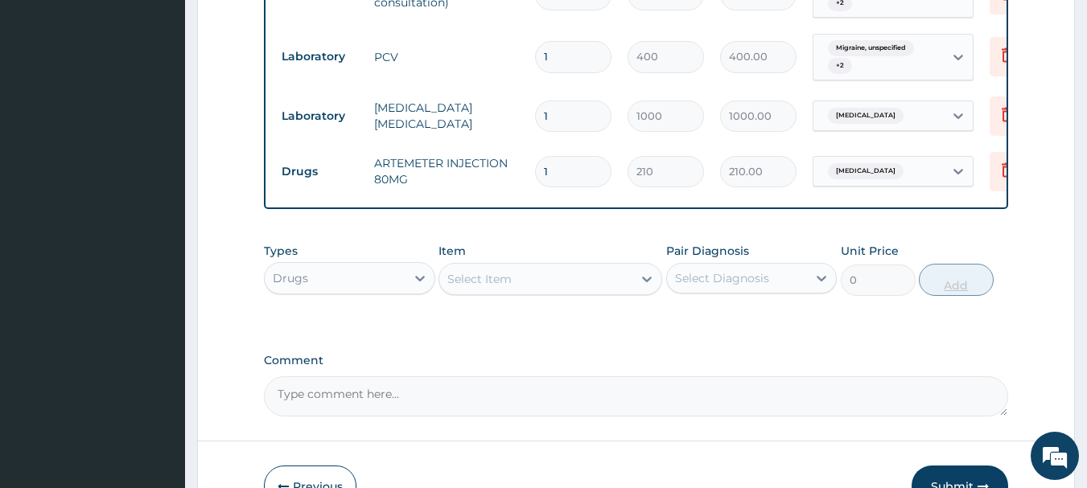
type input "0.00"
type input "6"
type input "1260.00"
type input "6"
click at [546, 286] on div "Select Item" at bounding box center [535, 279] width 193 height 26
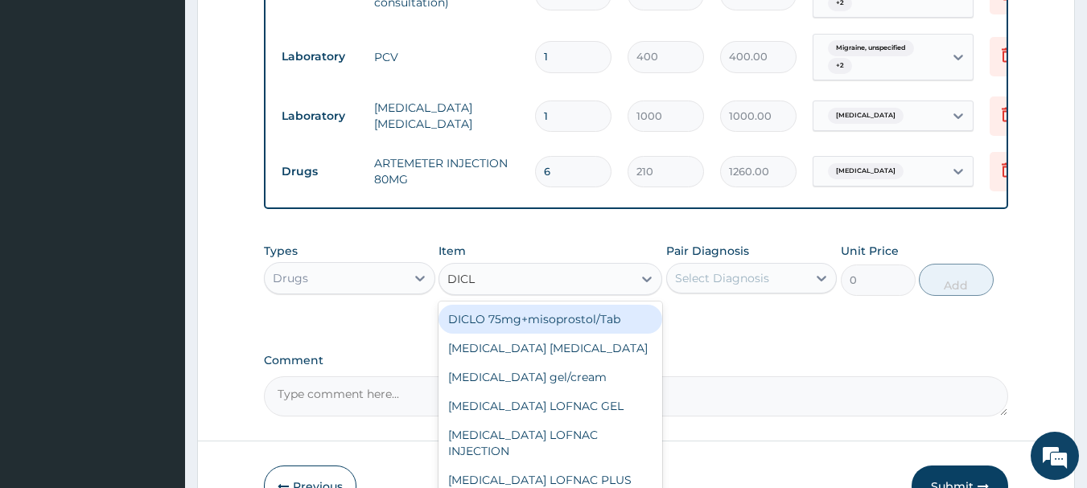
type input "DICLO"
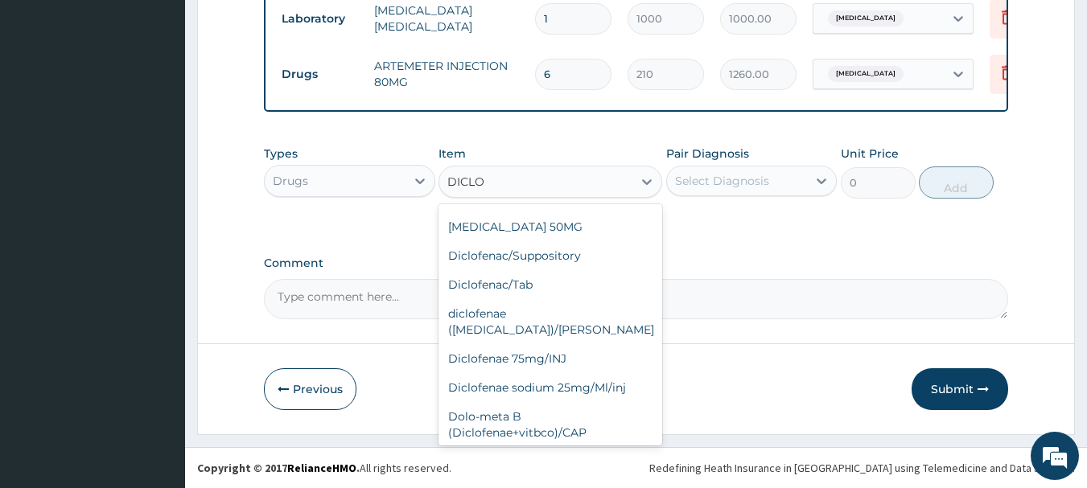
scroll to position [232, 0]
click at [528, 446] on div "im [MEDICAL_DATA]" at bounding box center [550, 460] width 224 height 29
type input "500"
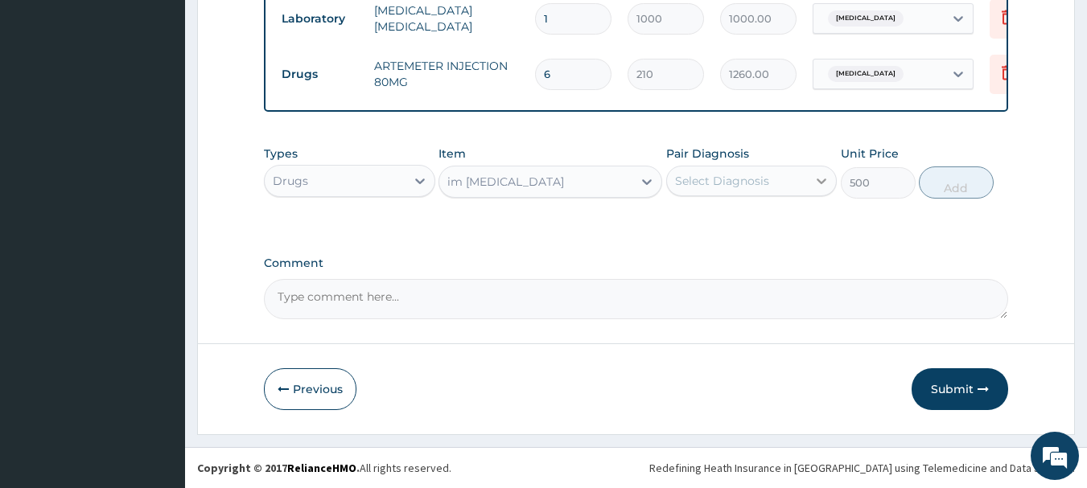
click at [817, 185] on icon at bounding box center [821, 181] width 16 height 16
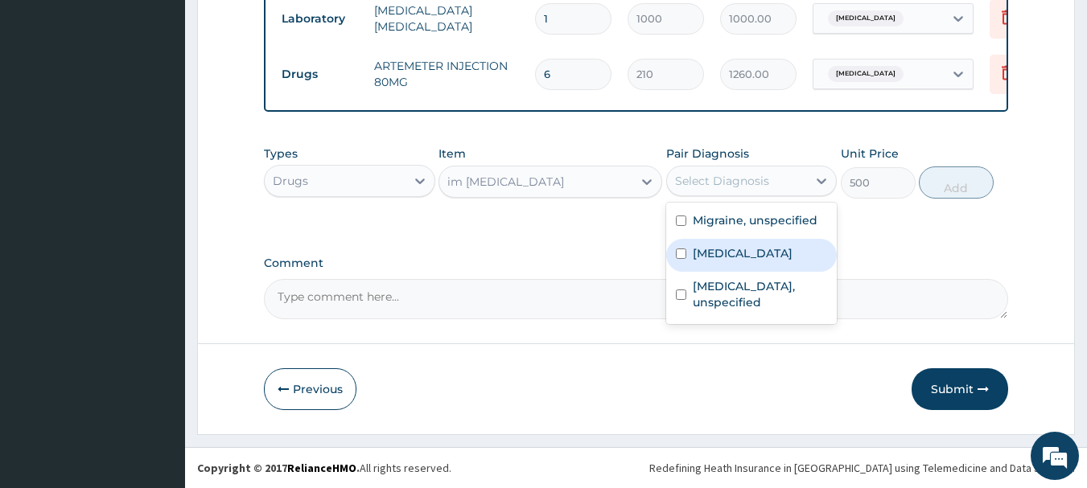
click at [696, 244] on div "[MEDICAL_DATA]" at bounding box center [751, 255] width 171 height 33
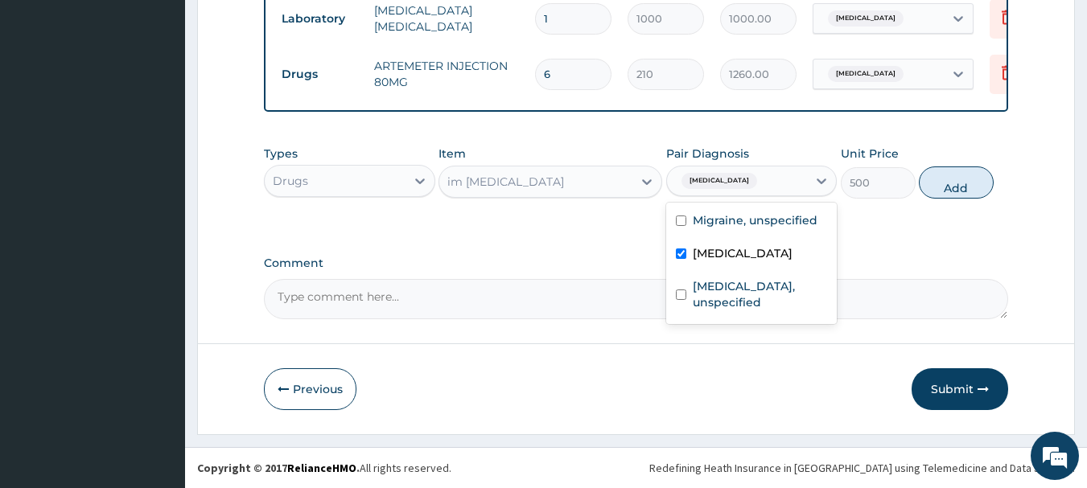
click at [696, 244] on div "[MEDICAL_DATA]" at bounding box center [751, 255] width 171 height 33
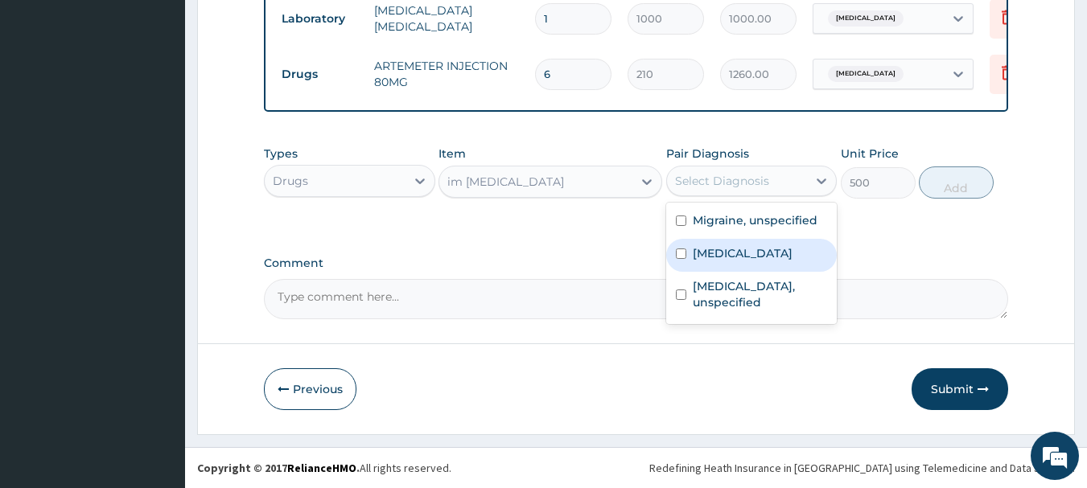
click at [683, 250] on input "checkbox" at bounding box center [681, 254] width 10 height 10
checkbox input "true"
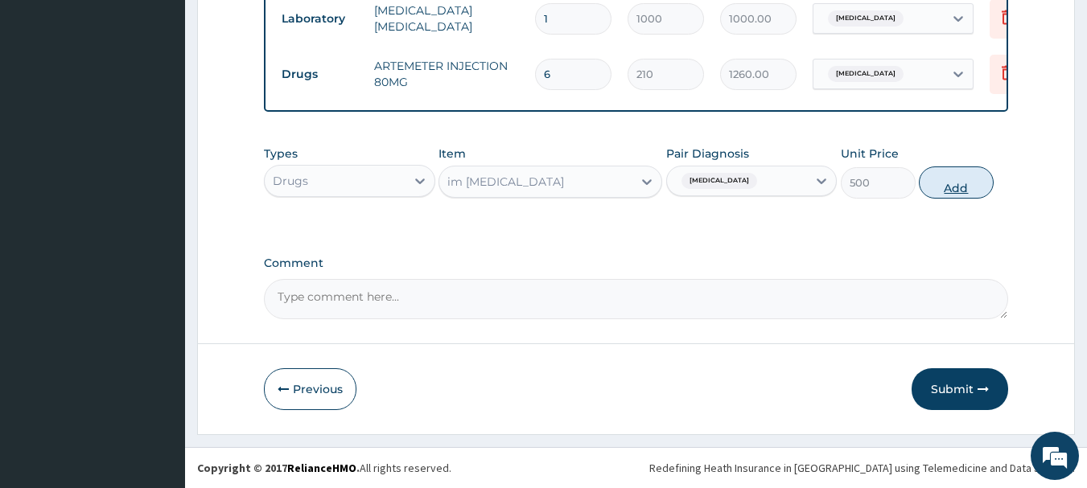
click at [956, 182] on button "Add" at bounding box center [955, 182] width 75 height 32
type input "0"
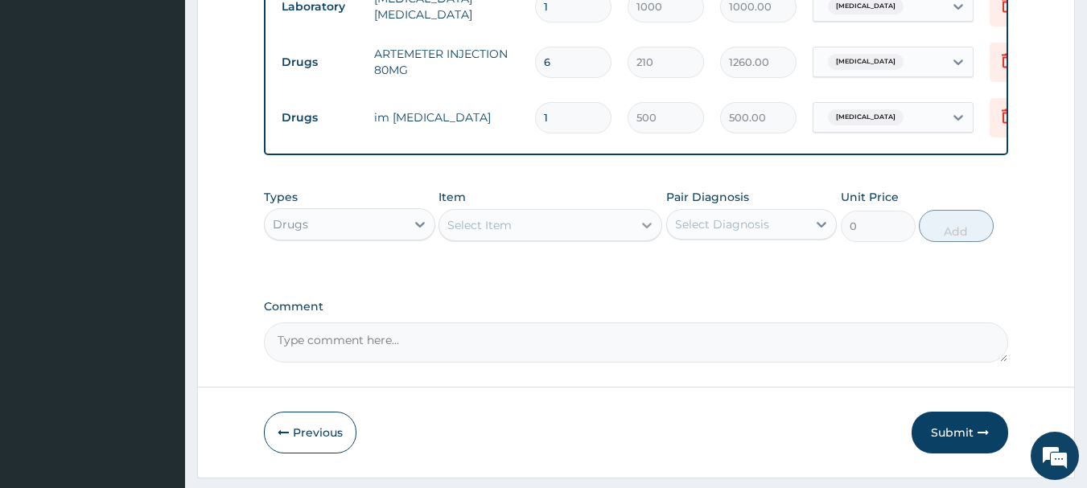
click at [652, 233] on icon at bounding box center [647, 225] width 16 height 16
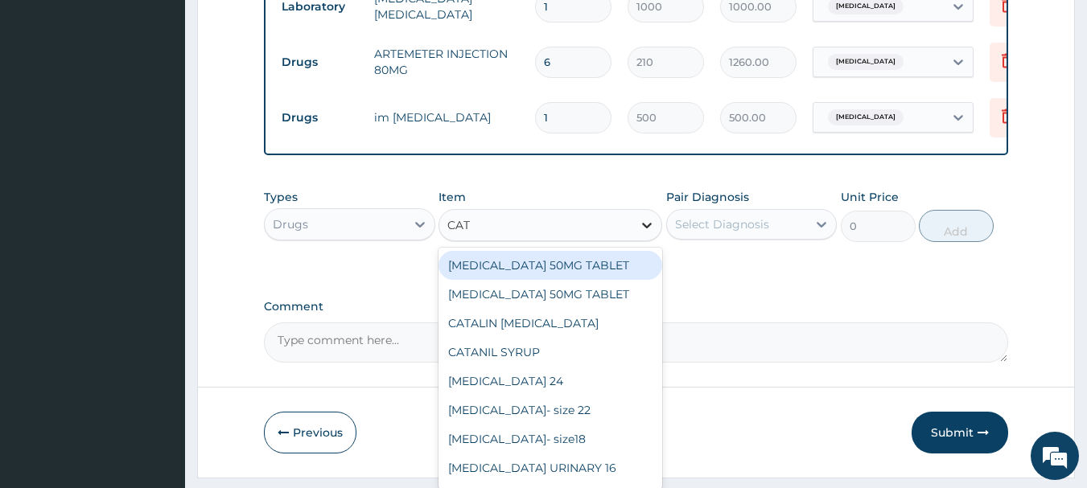
type input "CATA"
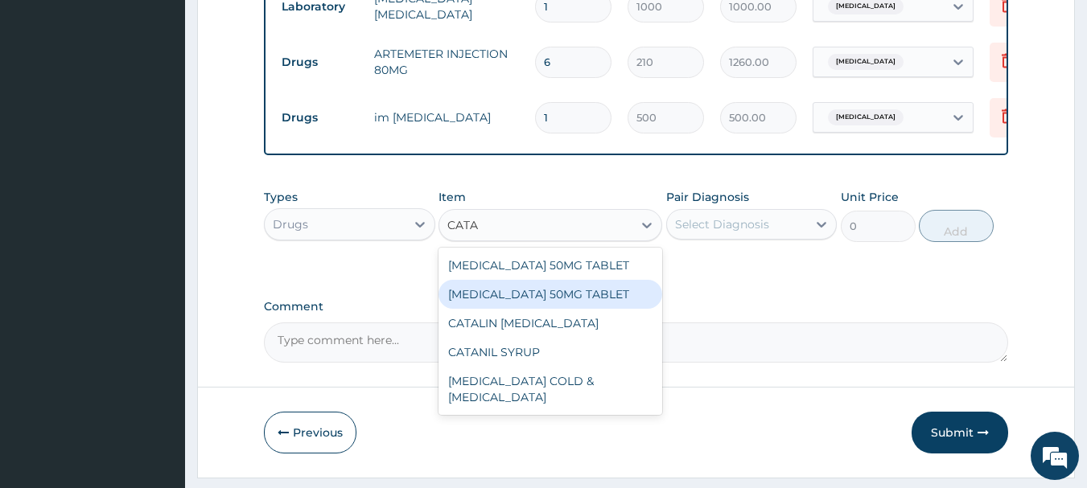
click at [567, 302] on div "[MEDICAL_DATA] 50MG TABLET" at bounding box center [550, 294] width 224 height 29
type input "76.12"
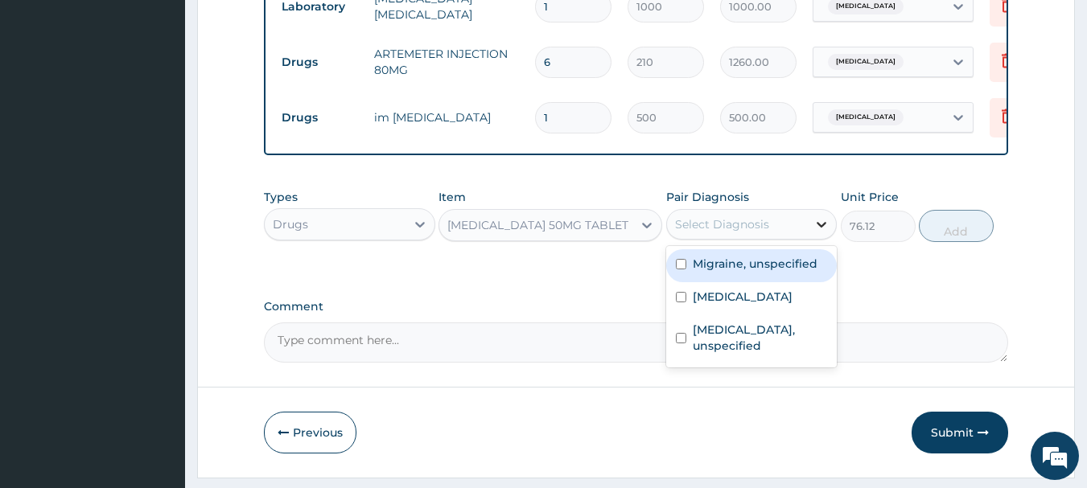
click at [825, 228] on icon at bounding box center [822, 225] width 10 height 6
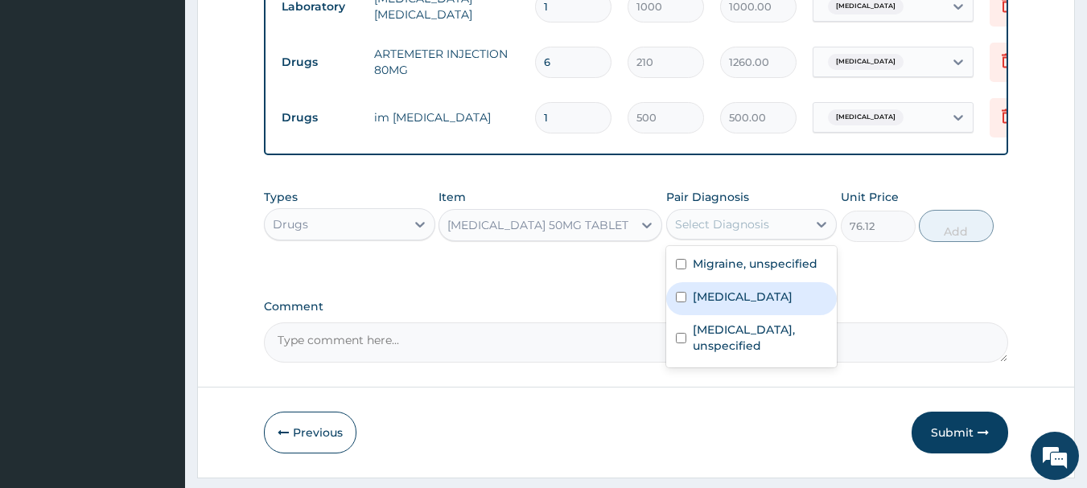
click at [686, 308] on div "[MEDICAL_DATA]" at bounding box center [751, 298] width 171 height 33
checkbox input "true"
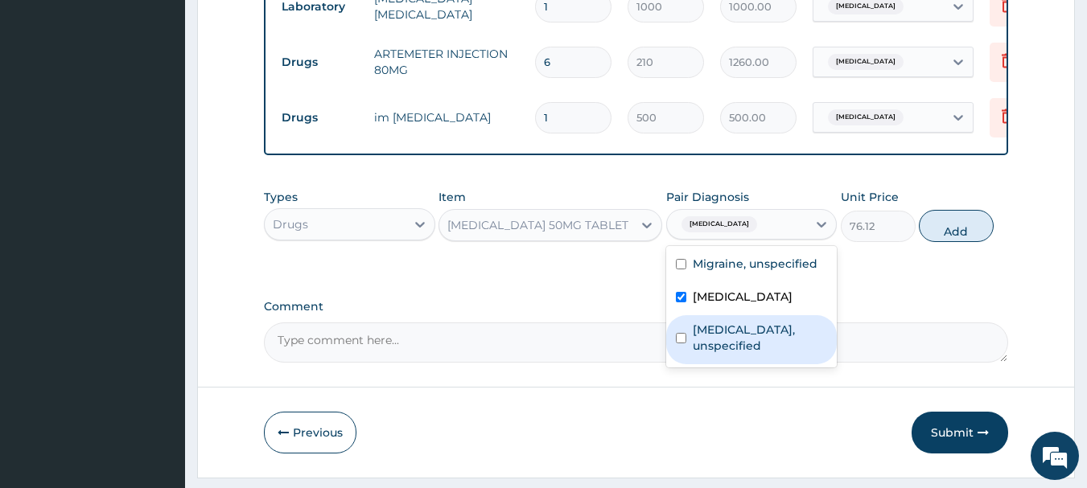
click at [684, 343] on input "checkbox" at bounding box center [681, 338] width 10 height 10
checkbox input "true"
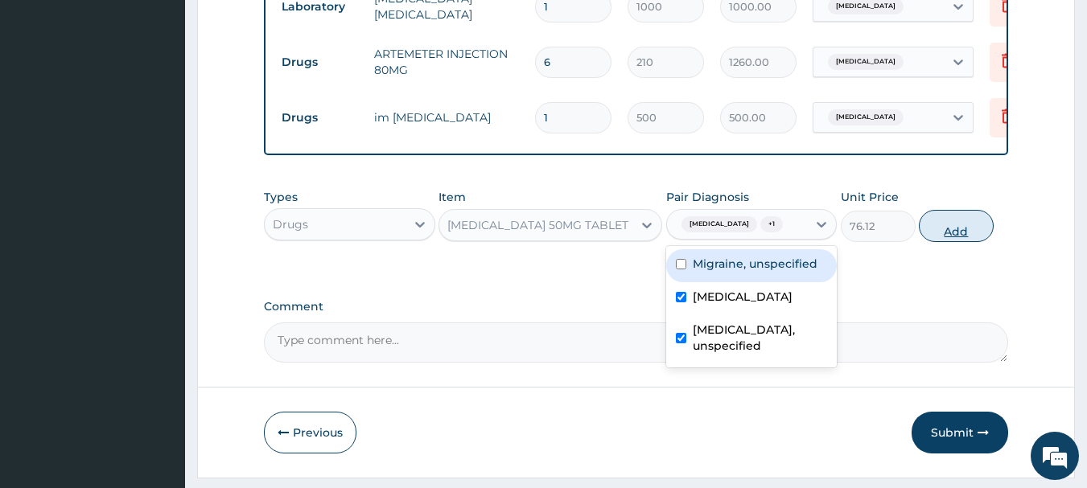
click at [955, 237] on button "Add" at bounding box center [955, 226] width 75 height 32
type input "0"
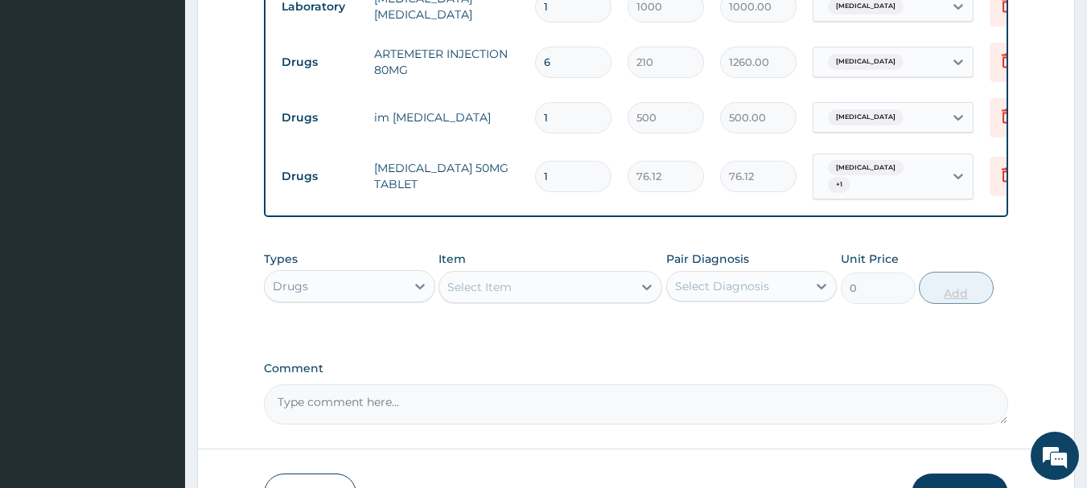
type input "14"
type input "1065.68"
type input "14"
click at [538, 300] on div "Select Item" at bounding box center [535, 287] width 193 height 26
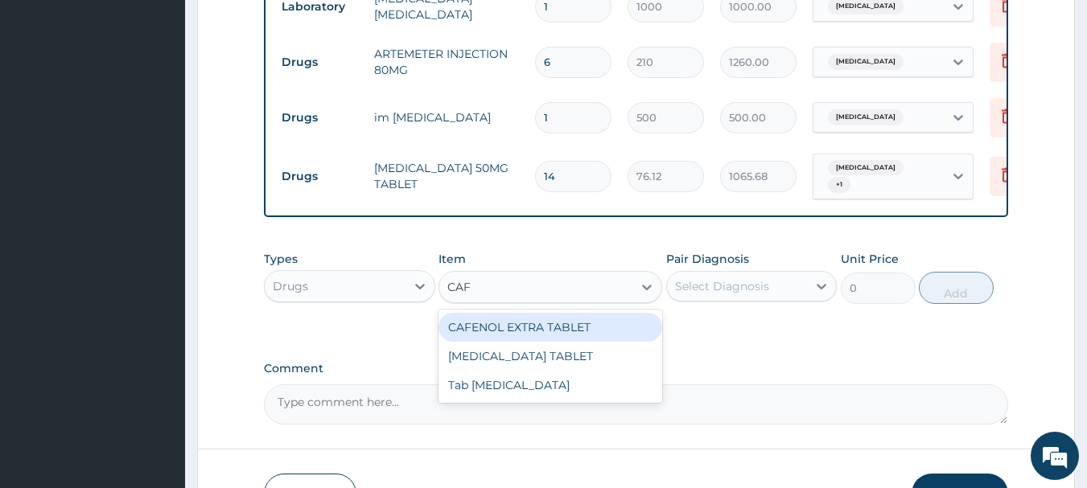
type input "CAFE"
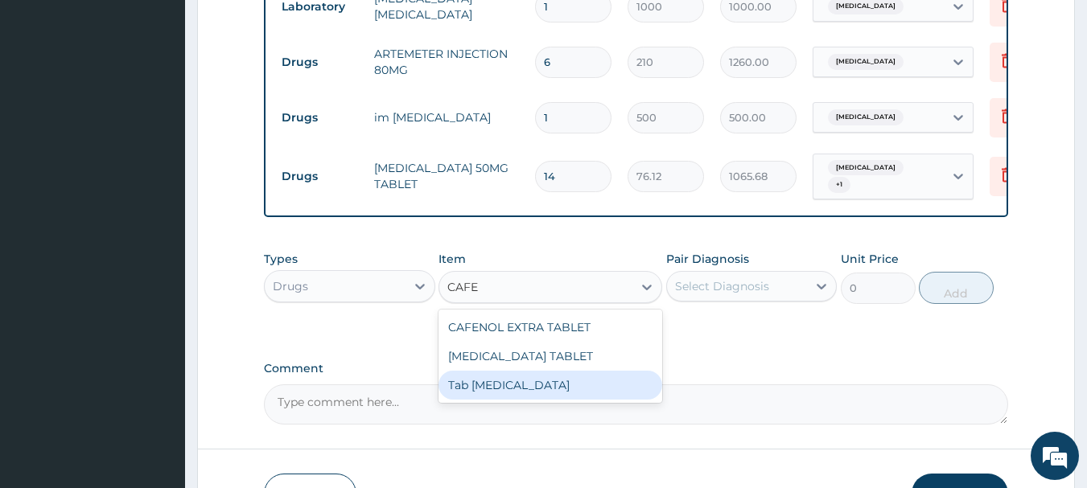
click at [492, 395] on div "Tab [MEDICAL_DATA]" at bounding box center [550, 385] width 224 height 29
type input "300"
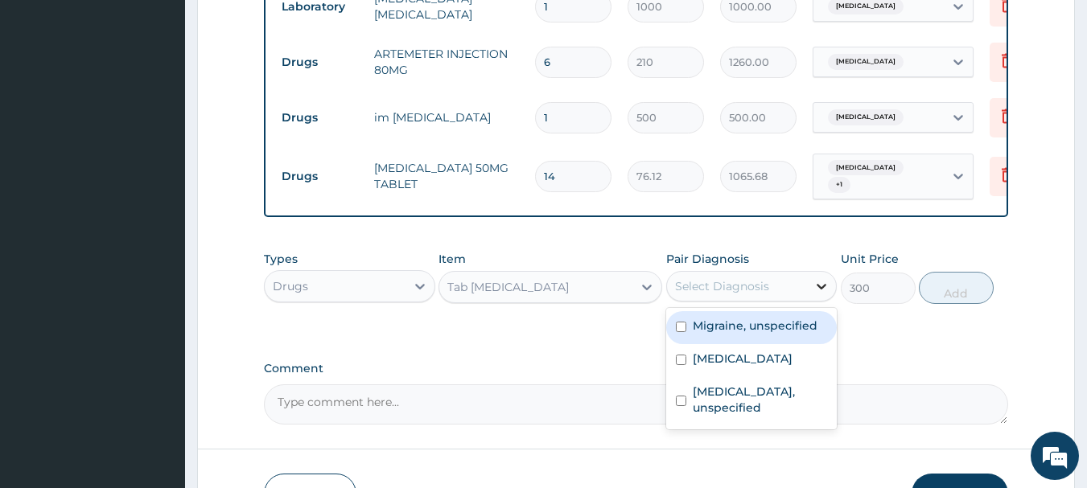
click at [818, 290] on icon at bounding box center [822, 287] width 10 height 6
click at [779, 334] on label "Migraine, unspecified" at bounding box center [754, 326] width 125 height 16
checkbox input "true"
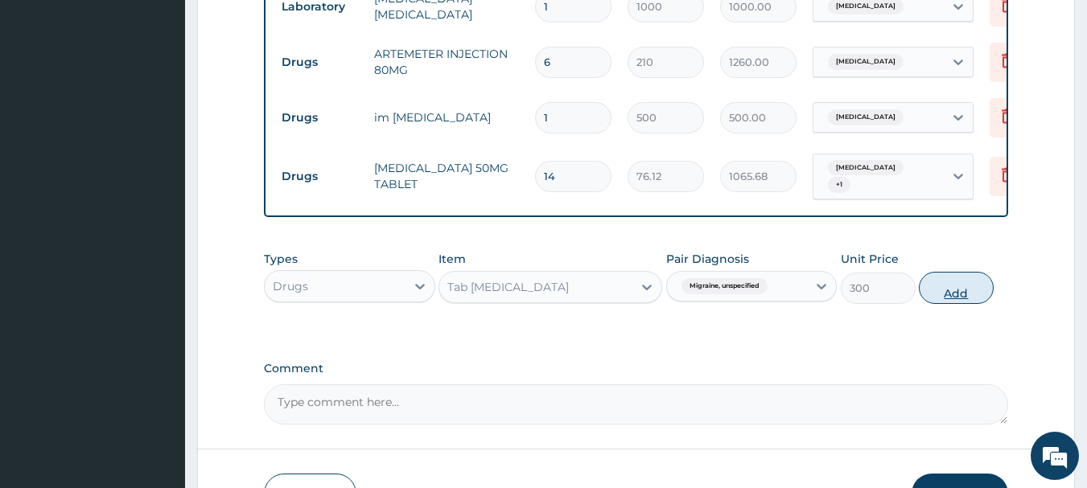
click at [943, 304] on button "Add" at bounding box center [955, 288] width 75 height 32
type input "0"
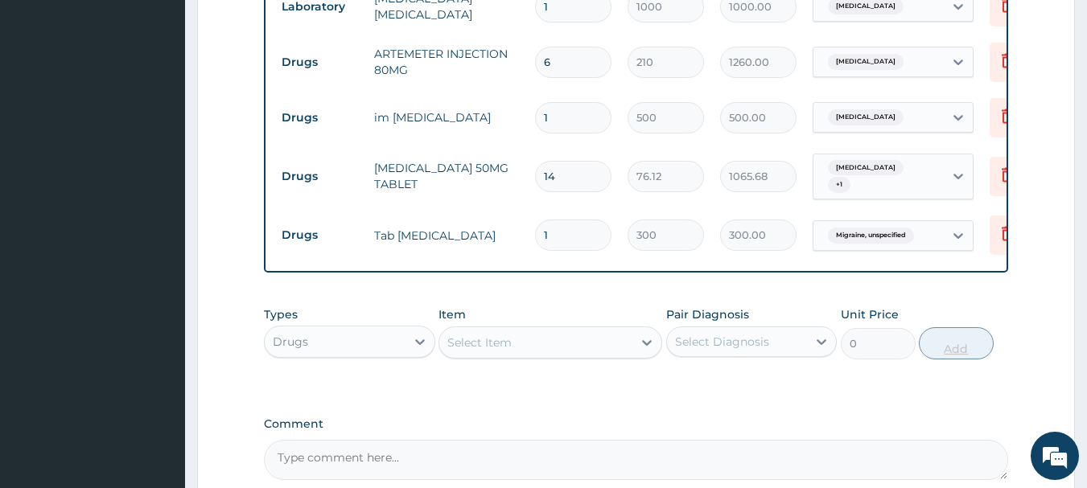
type input "14"
type input "4200.00"
type input "14"
click at [511, 351] on div "Select Item" at bounding box center [479, 343] width 64 height 16
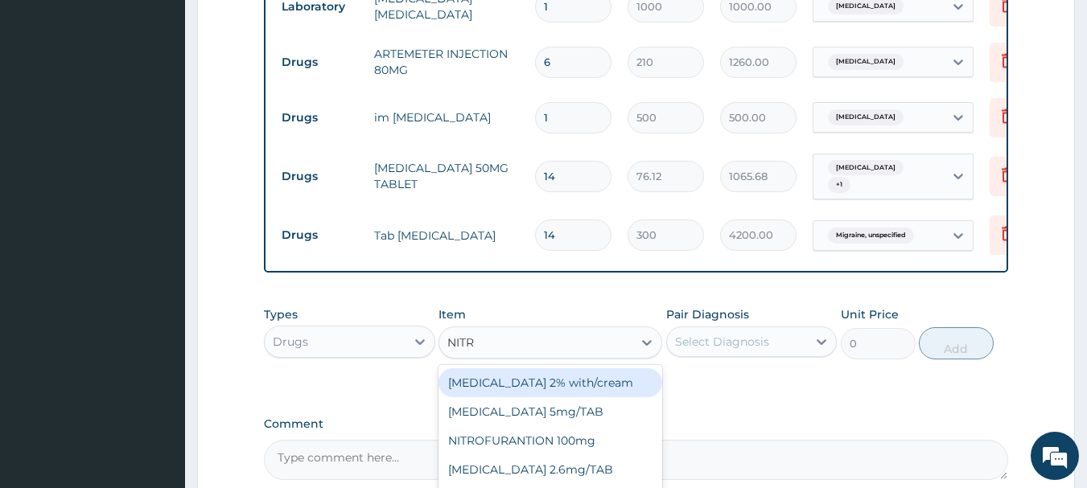
type input "NITRA"
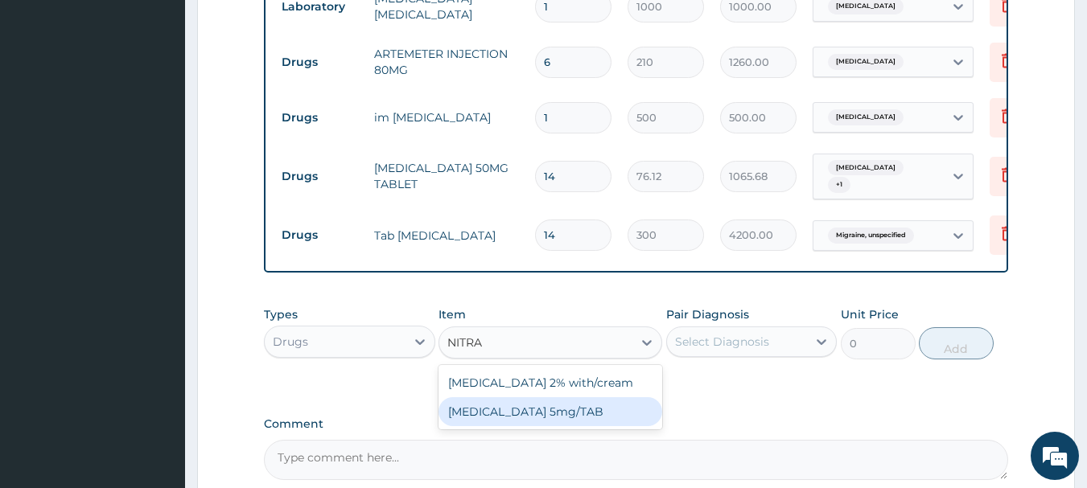
click at [515, 423] on div "[MEDICAL_DATA] 5mg/TAB" at bounding box center [550, 411] width 224 height 29
type input "1.57"
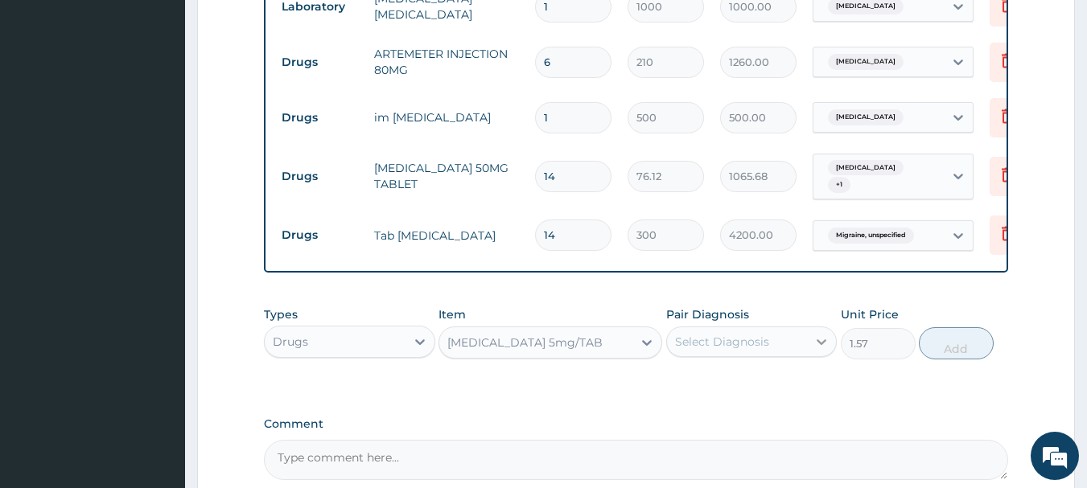
click at [816, 350] on icon at bounding box center [821, 342] width 16 height 16
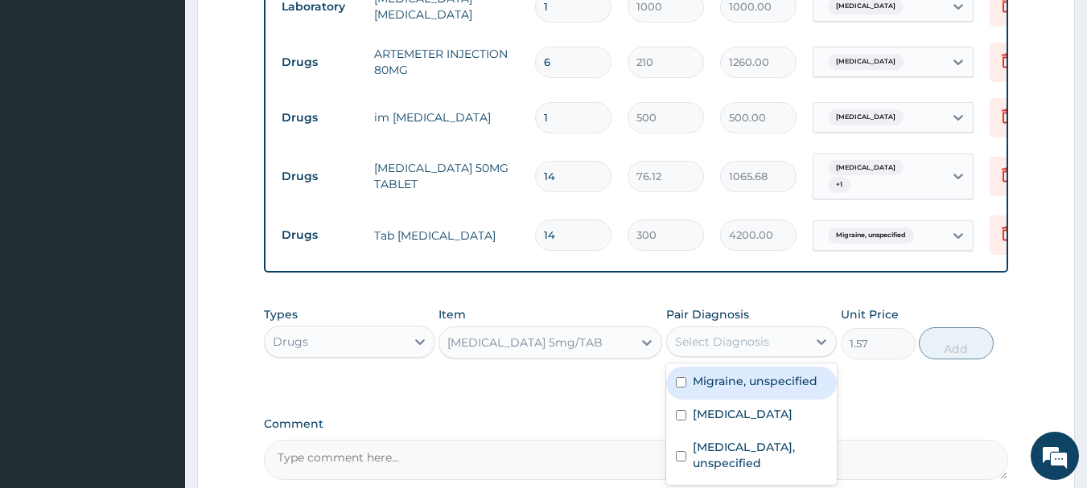
click at [705, 389] on label "Migraine, unspecified" at bounding box center [754, 381] width 125 height 16
checkbox input "true"
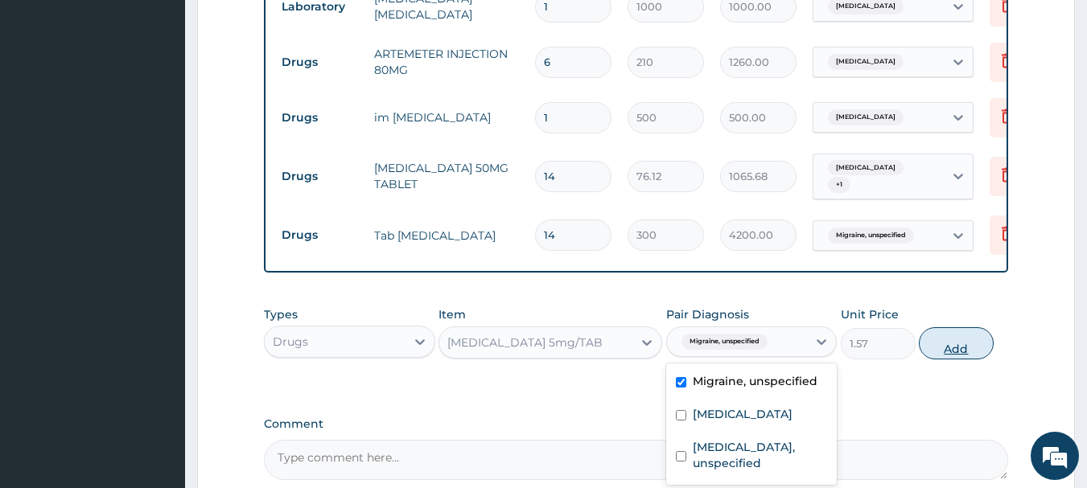
click at [945, 355] on button "Add" at bounding box center [955, 343] width 75 height 32
type input "0"
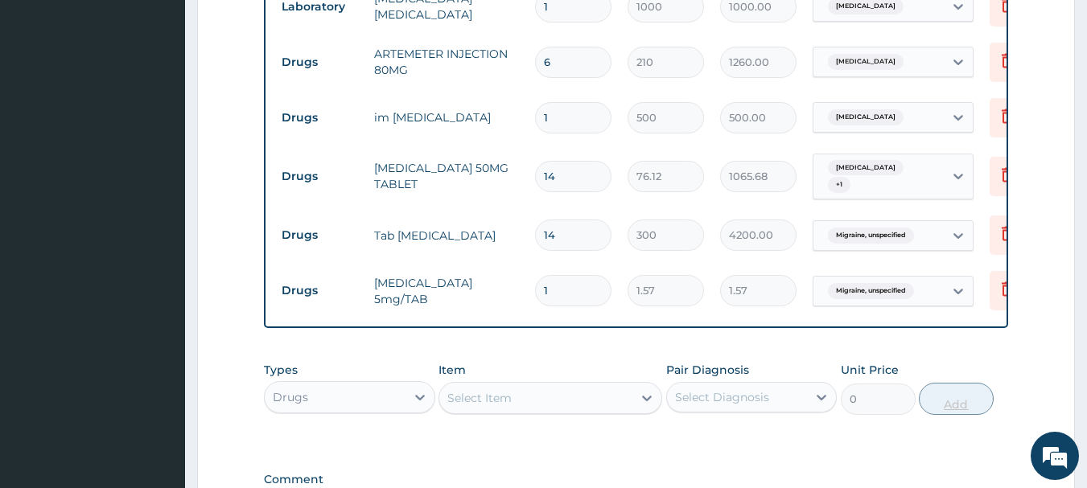
type input "14"
type input "21.98"
type input "14"
click at [650, 406] on icon at bounding box center [647, 398] width 16 height 16
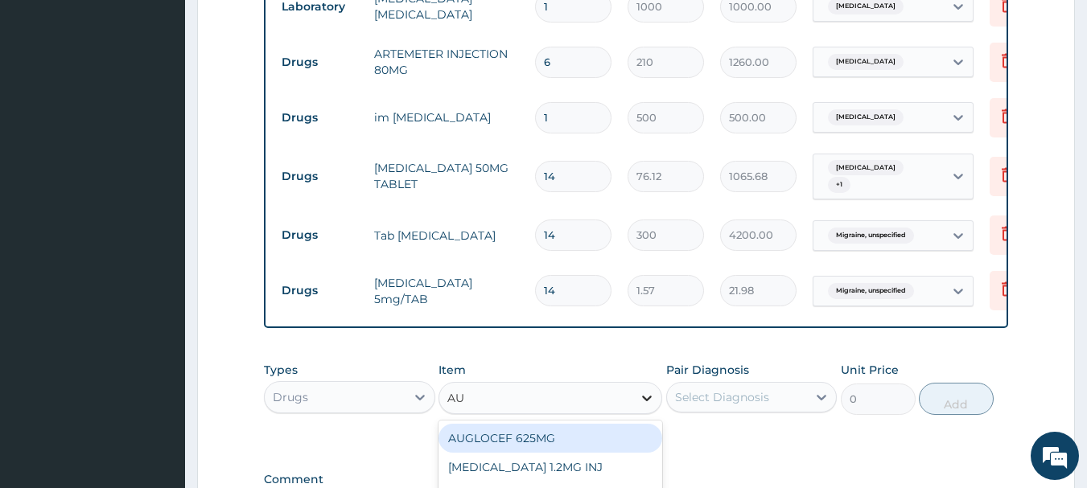
type input "AUG"
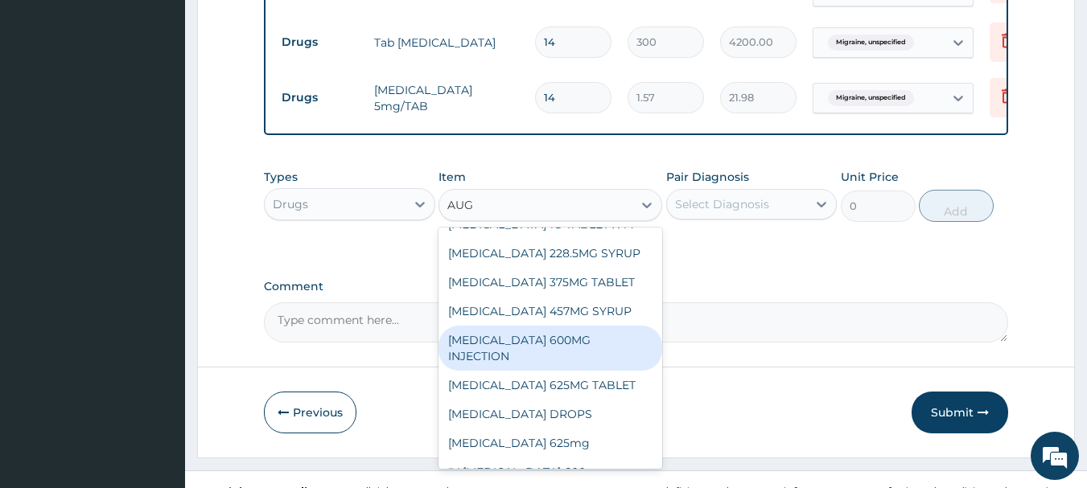
scroll to position [113, 0]
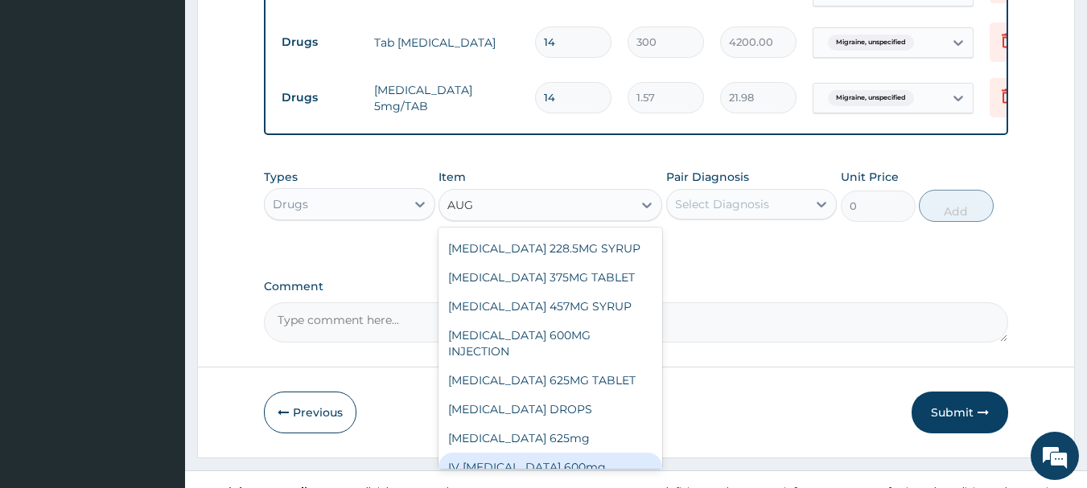
click at [599, 471] on div "IV [MEDICAL_DATA] 600mg" at bounding box center [550, 467] width 224 height 29
type input "1500"
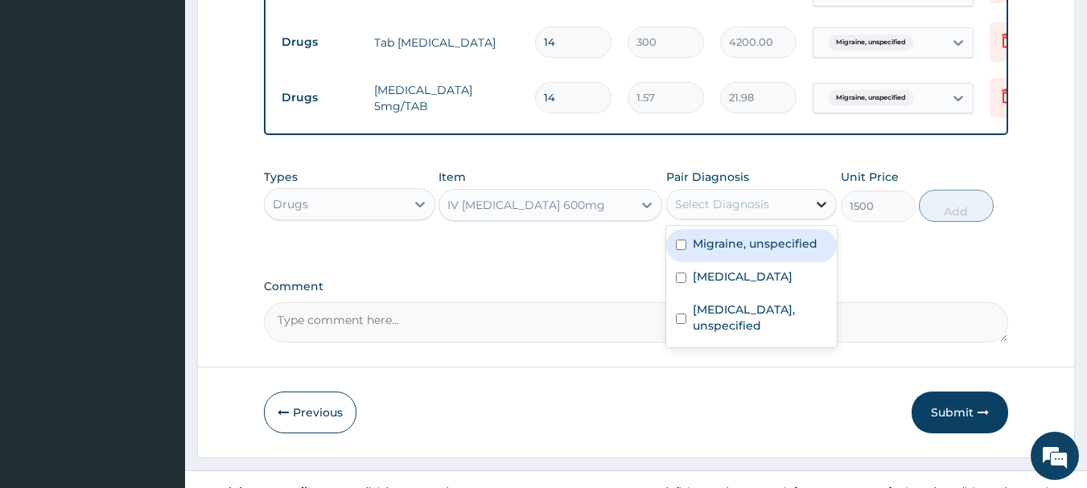
click at [820, 212] on icon at bounding box center [821, 204] width 16 height 16
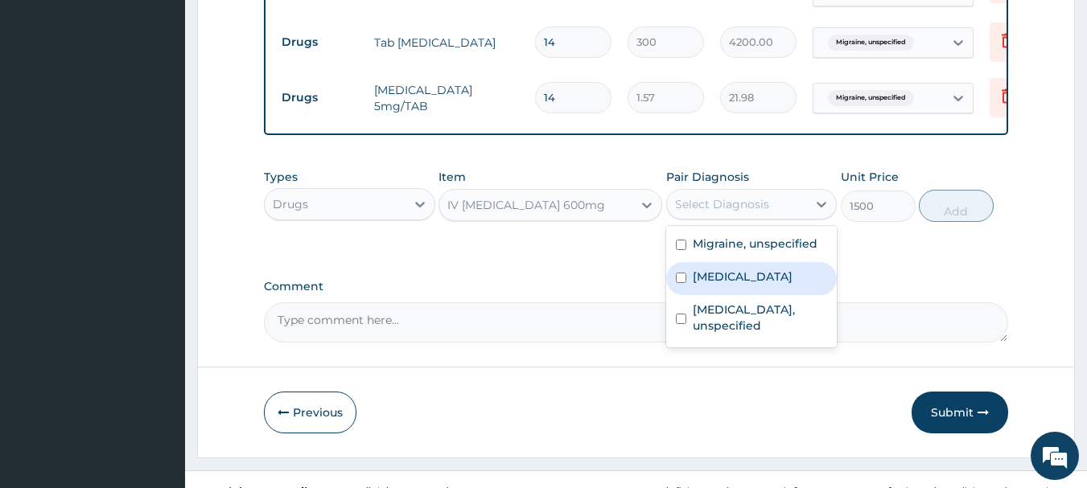
click at [677, 283] on input "checkbox" at bounding box center [681, 278] width 10 height 10
checkbox input "true"
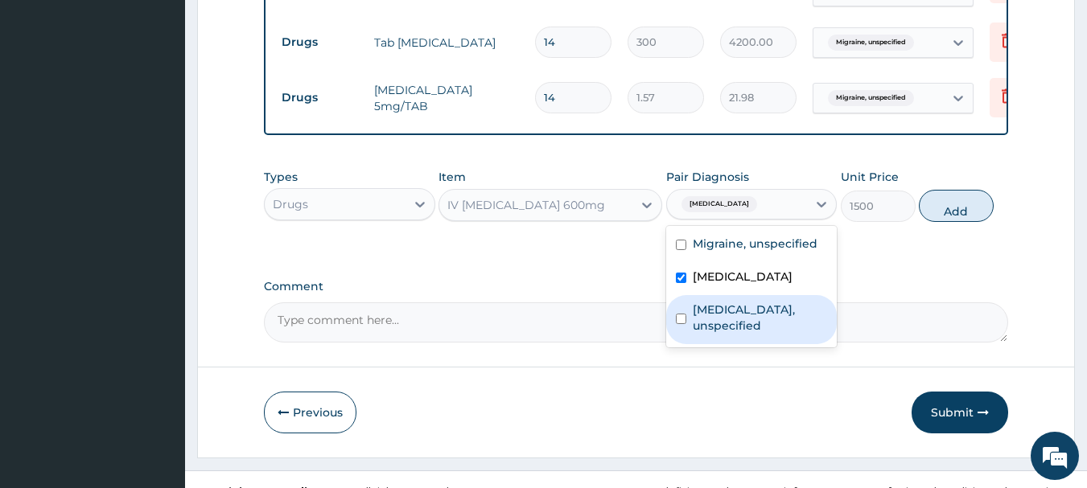
click at [676, 324] on input "checkbox" at bounding box center [681, 319] width 10 height 10
checkbox input "true"
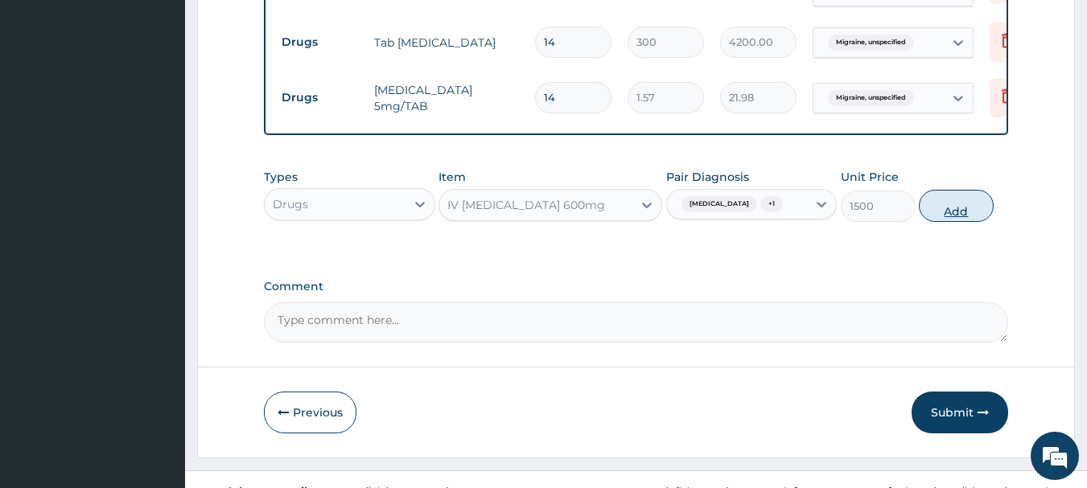
click at [944, 216] on button "Add" at bounding box center [955, 206] width 75 height 32
type input "0"
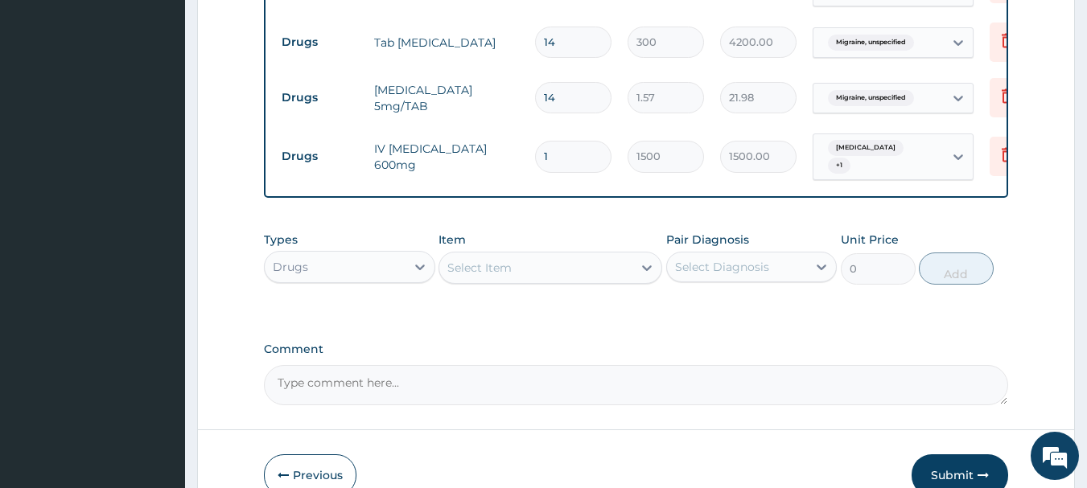
click at [520, 278] on div "Select Item" at bounding box center [535, 268] width 193 height 26
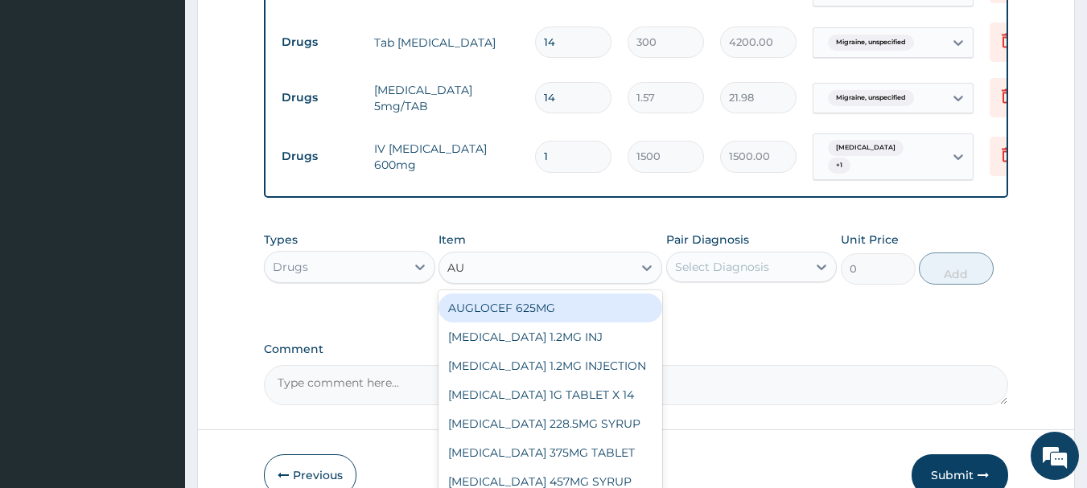
type input "AUG"
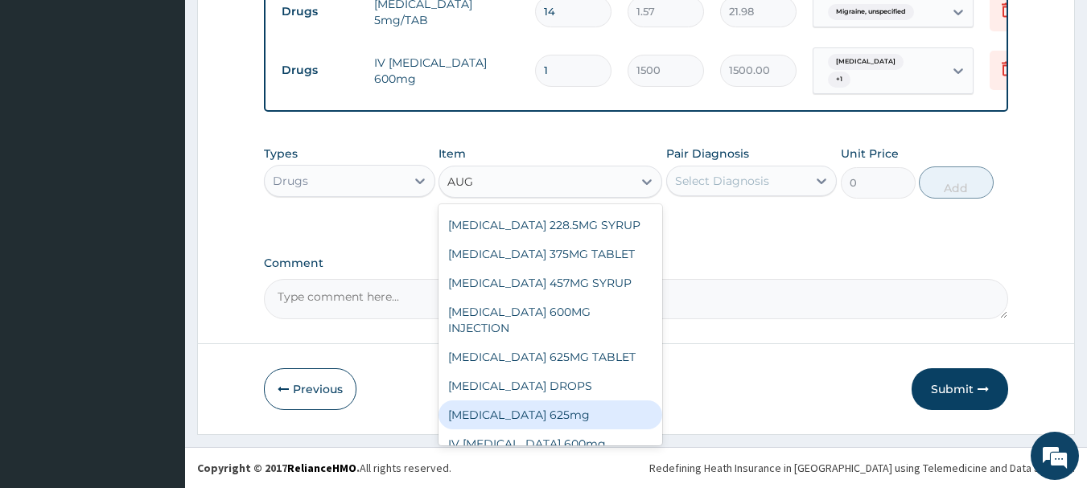
click at [516, 401] on div "[MEDICAL_DATA] 625mg" at bounding box center [550, 415] width 224 height 29
type input "300"
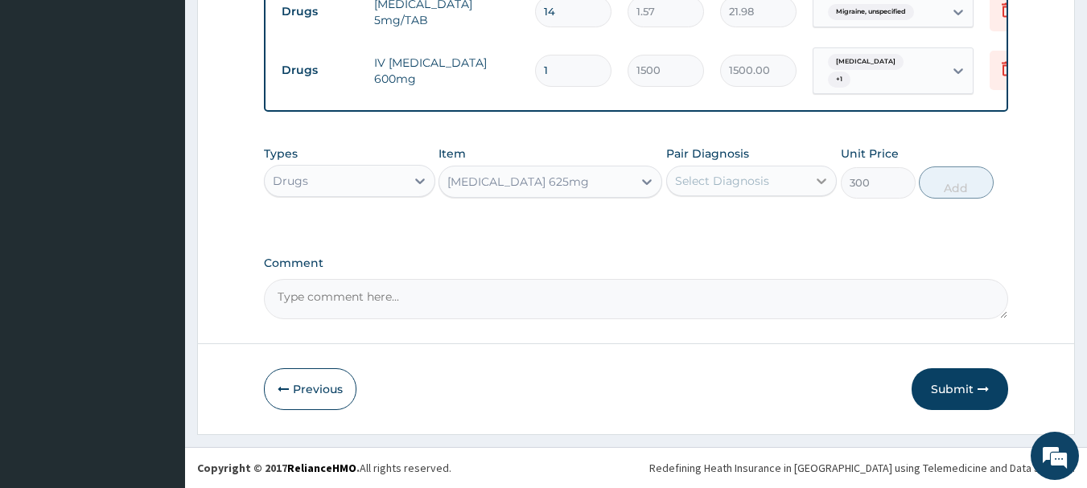
click at [823, 181] on icon at bounding box center [822, 182] width 10 height 6
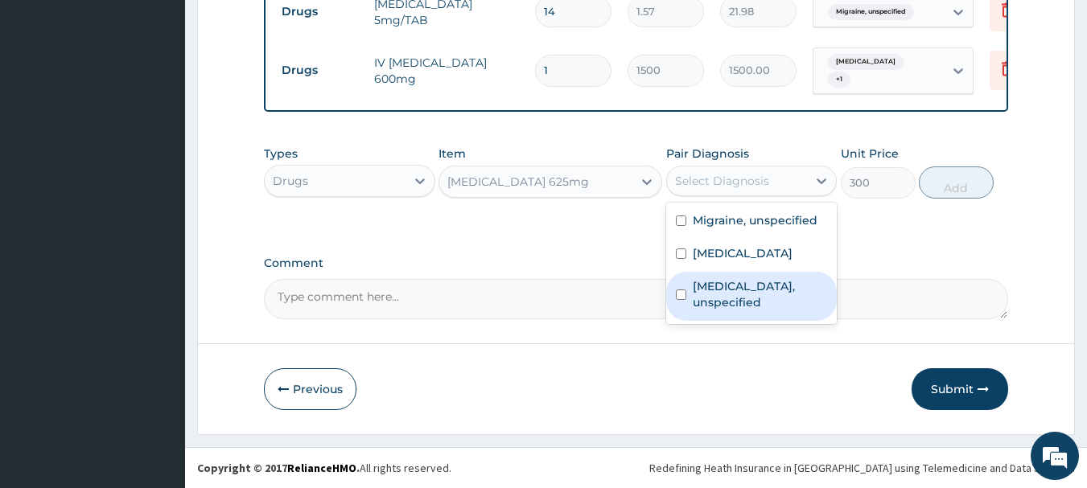
click at [679, 297] on input "checkbox" at bounding box center [681, 295] width 10 height 10
checkbox input "true"
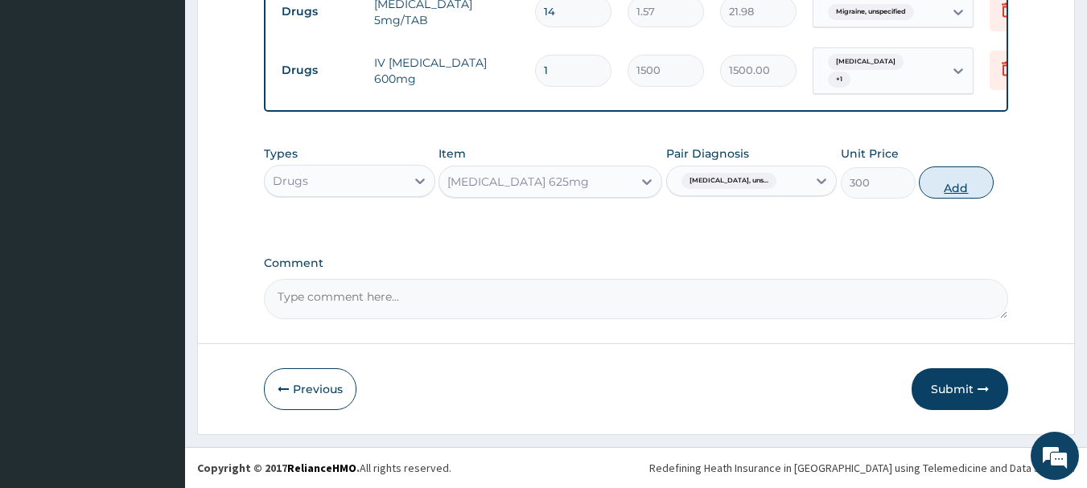
click at [939, 187] on button "Add" at bounding box center [955, 182] width 75 height 32
type input "0"
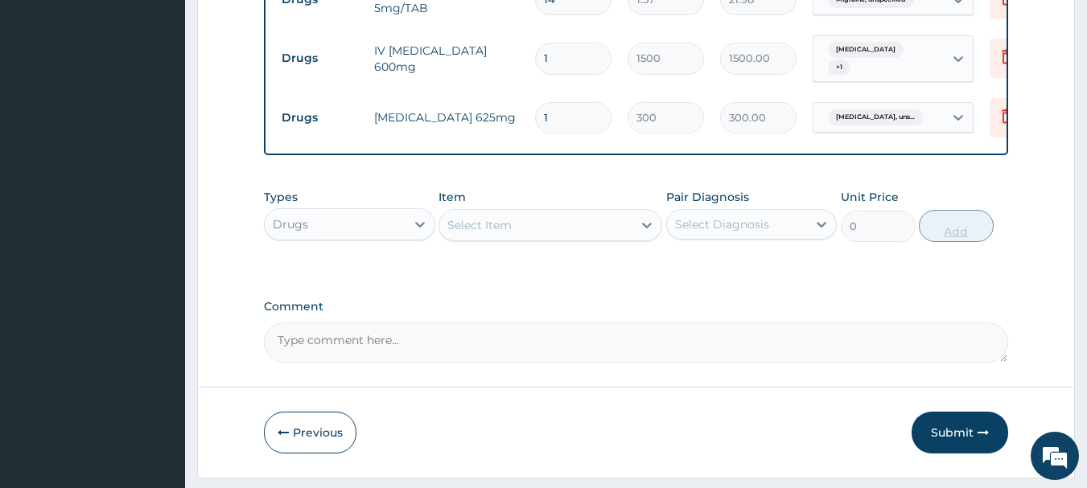
type input "14"
type input "4200.00"
type input "14"
click at [590, 238] on div "Select Item" at bounding box center [535, 225] width 193 height 26
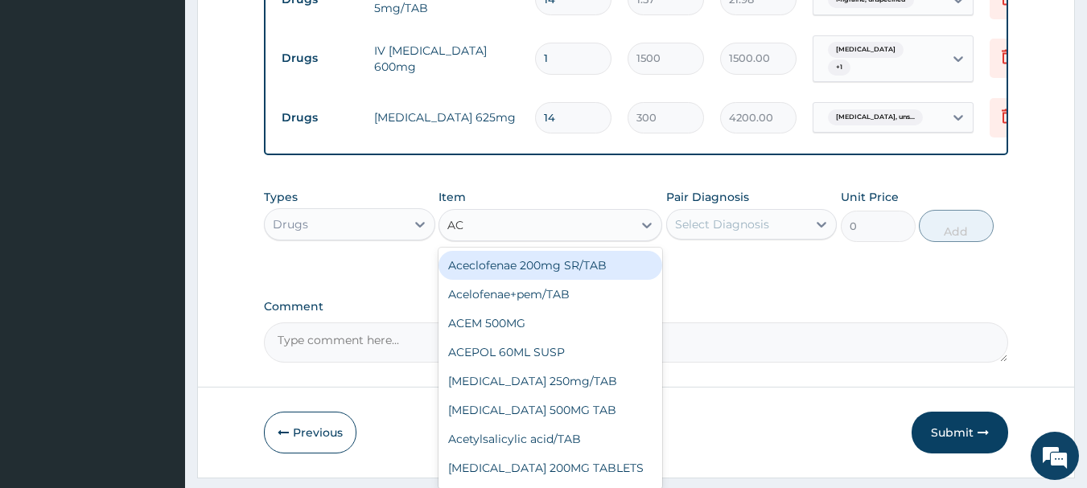
type input "ACT"
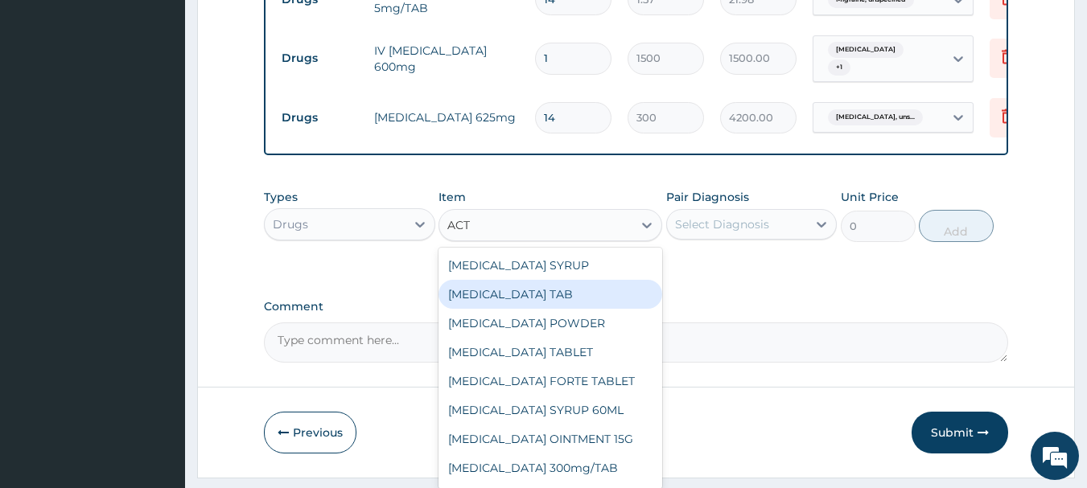
click at [556, 301] on div "[MEDICAL_DATA] TAB" at bounding box center [550, 294] width 224 height 29
type input "26.25"
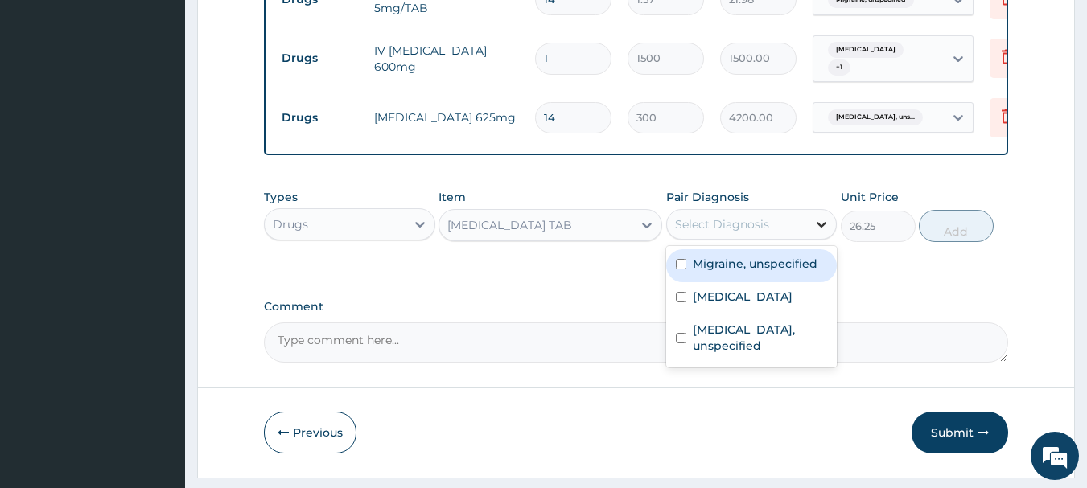
click at [820, 232] on icon at bounding box center [821, 224] width 16 height 16
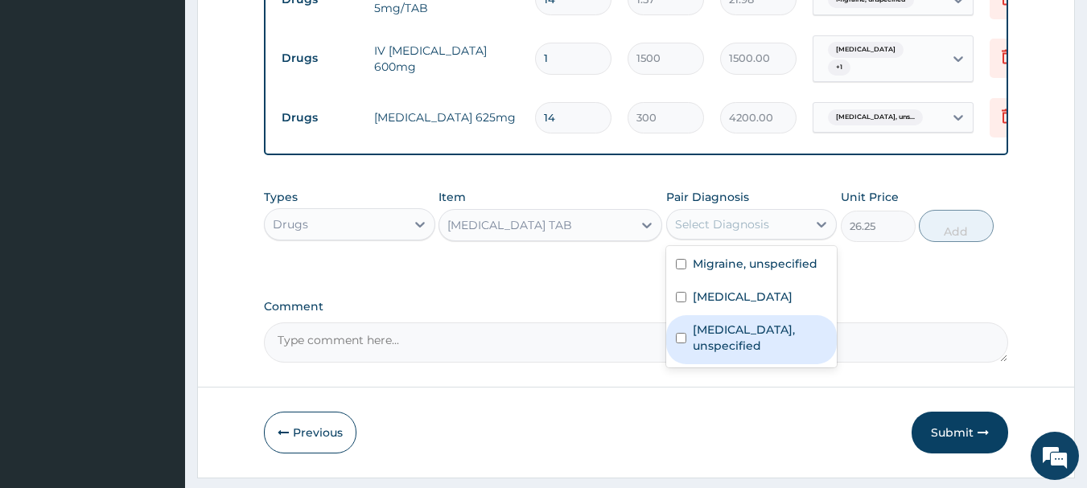
click at [683, 343] on input "checkbox" at bounding box center [681, 338] width 10 height 10
checkbox input "true"
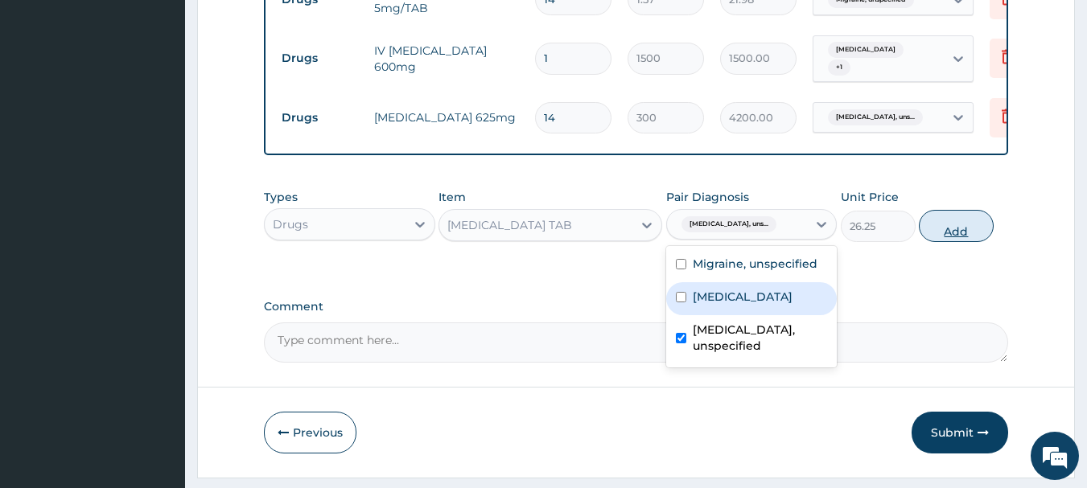
click at [972, 226] on button "Add" at bounding box center [955, 226] width 75 height 32
type input "0"
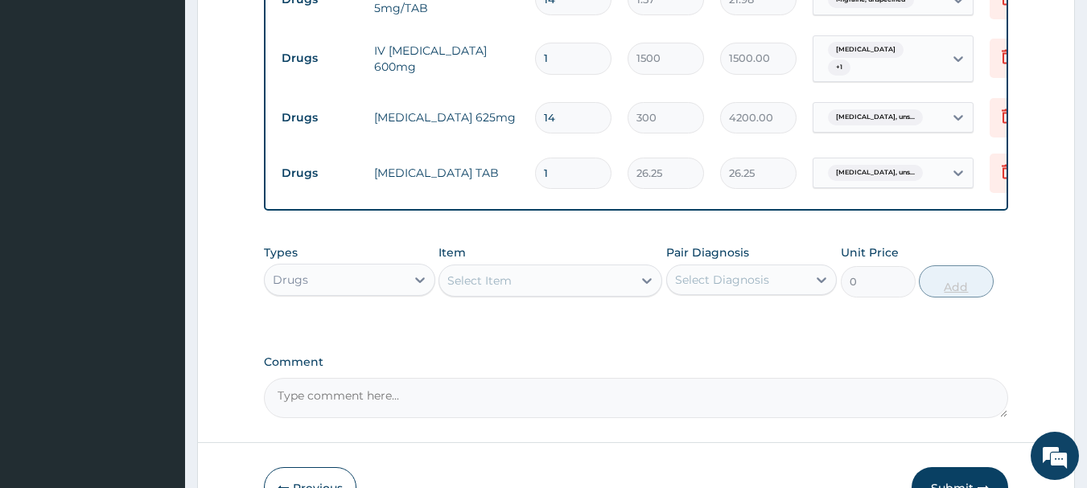
type input "14"
type input "367.50"
type input "14"
click at [527, 292] on div "Select Item" at bounding box center [535, 281] width 193 height 26
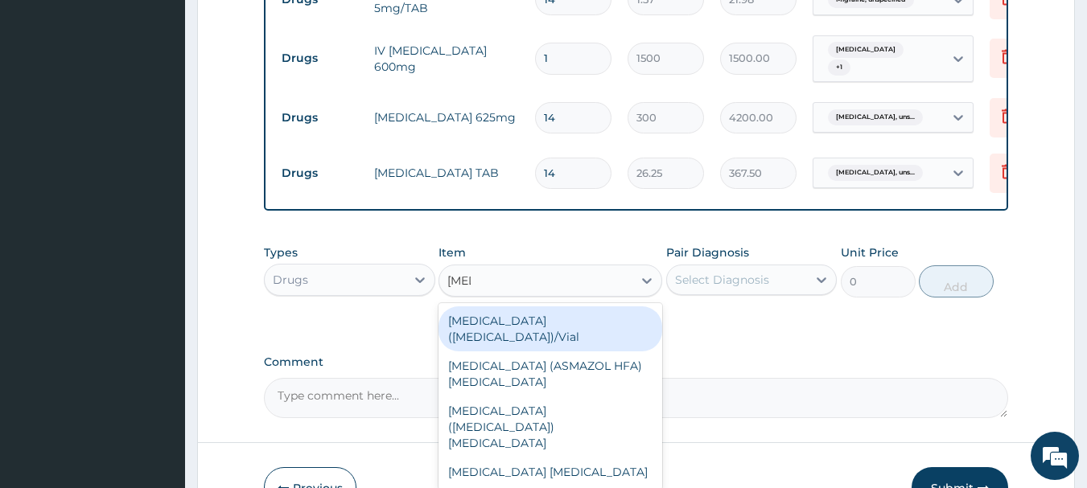
type input "INHA"
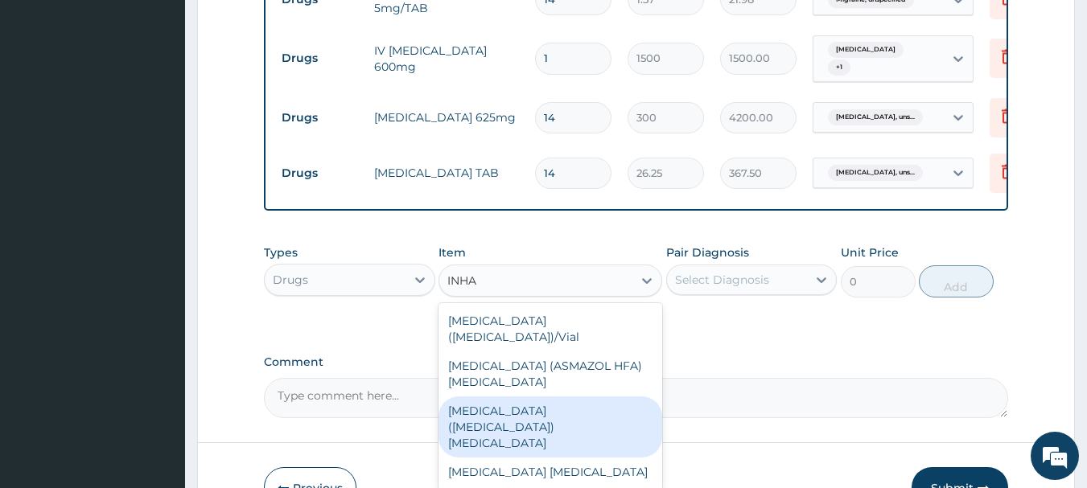
click at [502, 408] on div "[MEDICAL_DATA] ([MEDICAL_DATA]) [MEDICAL_DATA]" at bounding box center [550, 427] width 224 height 61
type input "603.75"
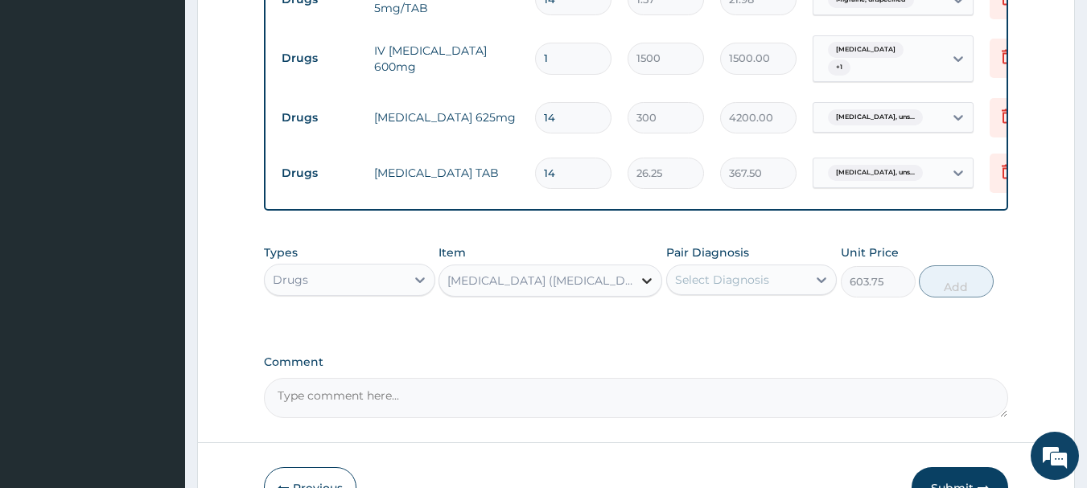
click at [648, 289] on icon at bounding box center [647, 281] width 16 height 16
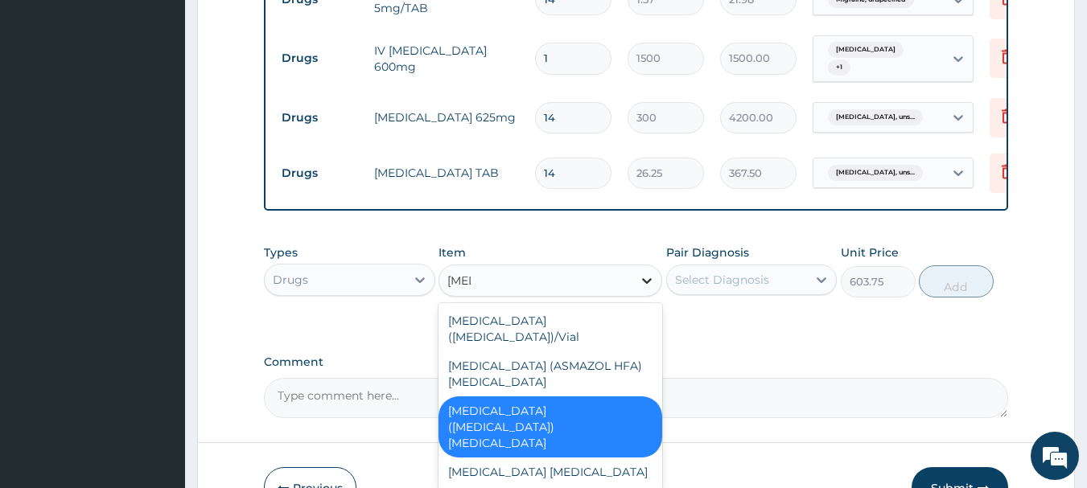
scroll to position [0, 0]
type input "INHA"
click at [589, 458] on div "[MEDICAL_DATA] [MEDICAL_DATA]" at bounding box center [550, 472] width 224 height 29
type input "9000"
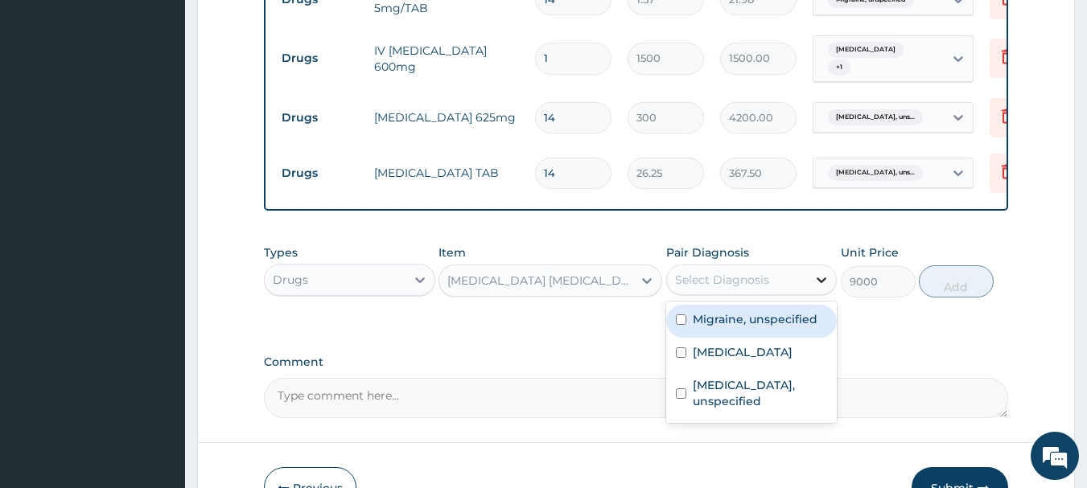
click at [822, 288] on icon at bounding box center [821, 280] width 16 height 16
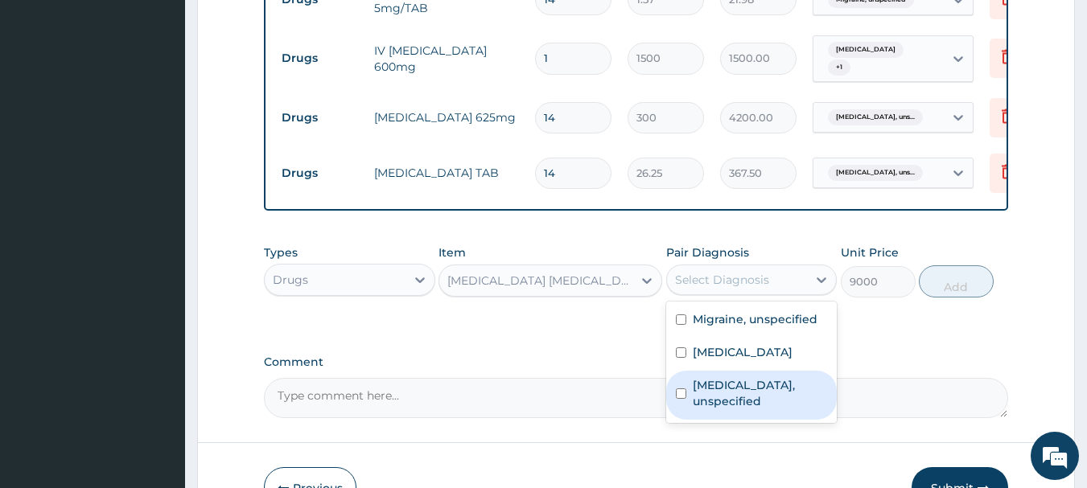
click at [680, 399] on input "checkbox" at bounding box center [681, 393] width 10 height 10
checkbox input "true"
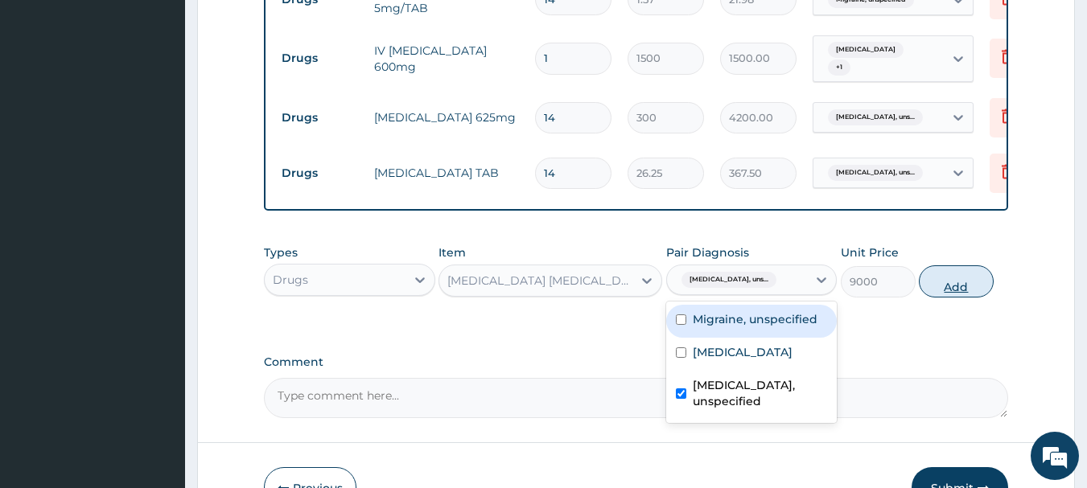
click at [954, 295] on button "Add" at bounding box center [955, 281] width 75 height 32
type input "0"
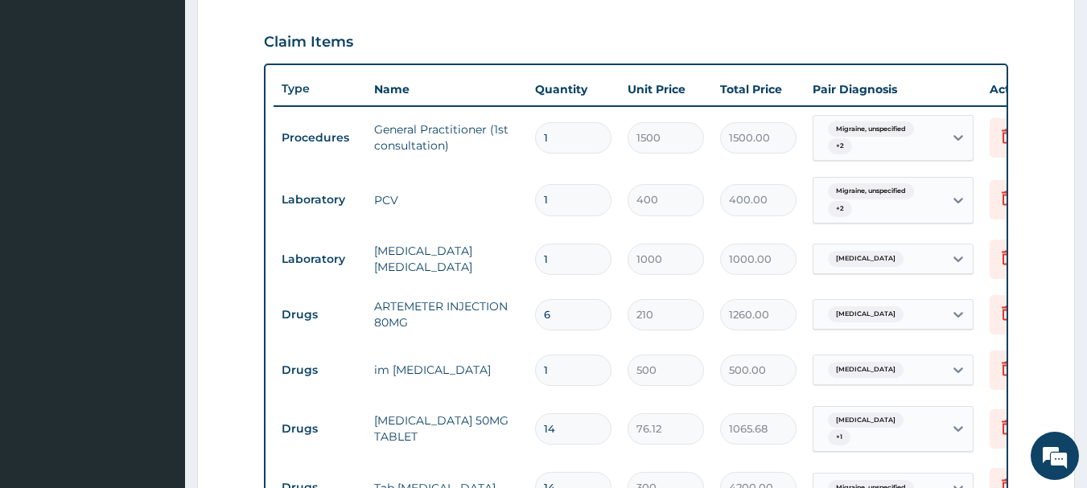
scroll to position [532, 0]
